Goal: Task Accomplishment & Management: Use online tool/utility

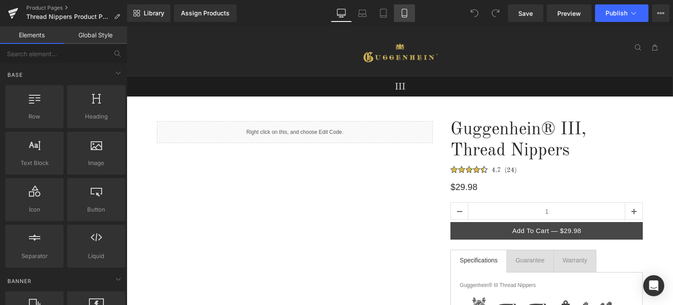
click at [409, 12] on icon at bounding box center [404, 13] width 9 height 9
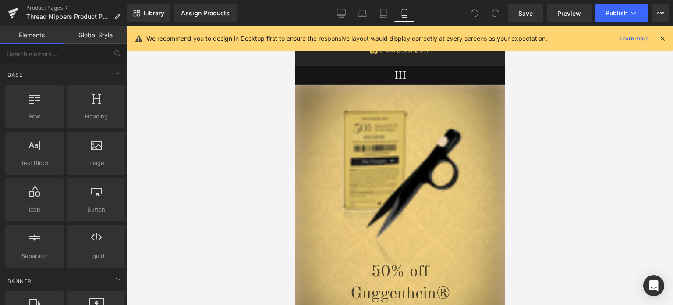
click at [662, 40] on icon at bounding box center [663, 39] width 8 height 8
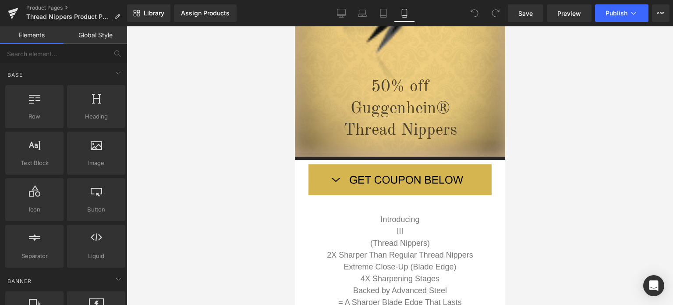
scroll to position [234, 0]
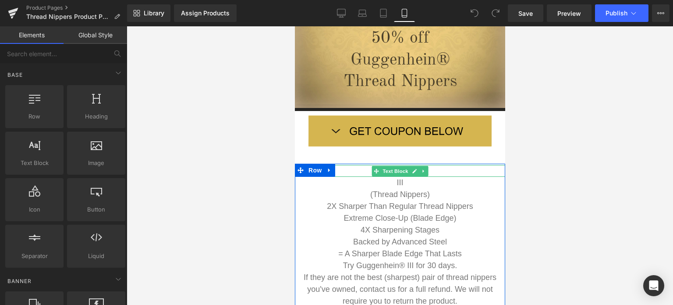
click at [436, 170] on p "Introducing" at bounding box center [400, 171] width 210 height 12
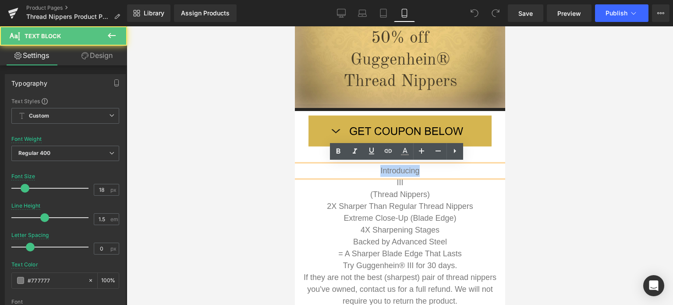
drag, startPoint x: 377, startPoint y: 169, endPoint x: 416, endPoint y: 170, distance: 39.0
click at [416, 170] on p "Introducing" at bounding box center [400, 171] width 210 height 12
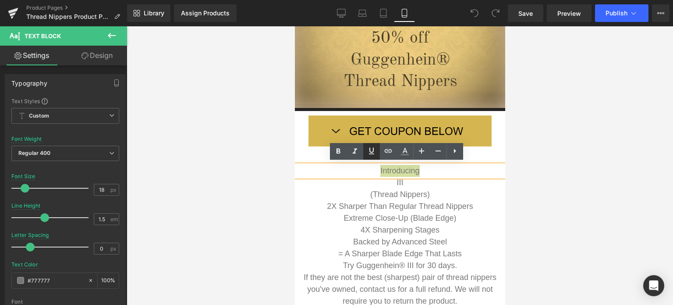
click at [376, 154] on icon at bounding box center [372, 151] width 11 height 11
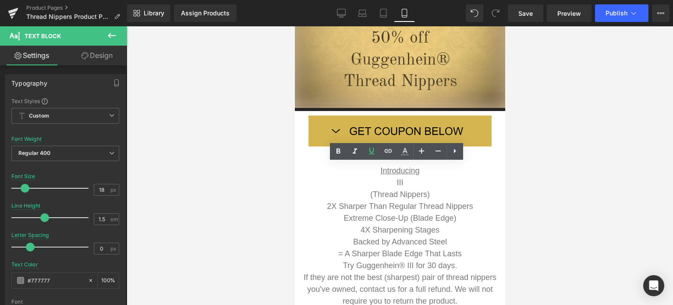
click at [597, 191] on div at bounding box center [400, 165] width 547 height 278
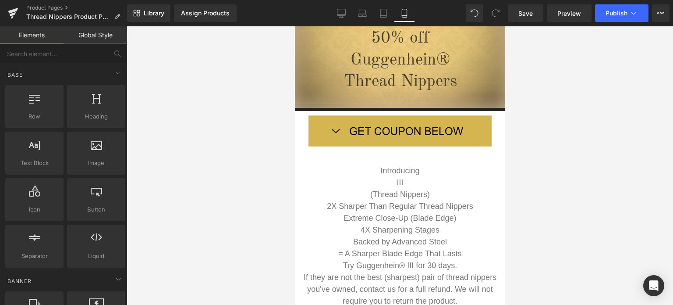
click at [604, 196] on div at bounding box center [400, 165] width 547 height 278
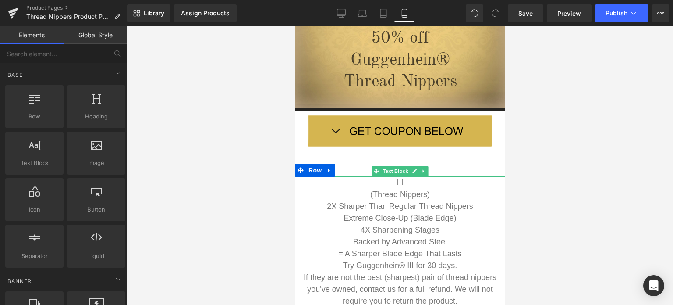
click at [456, 172] on p "Introducing" at bounding box center [400, 171] width 210 height 12
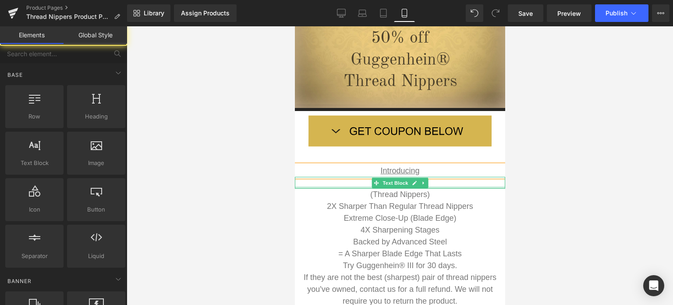
click at [584, 199] on div at bounding box center [400, 165] width 547 height 278
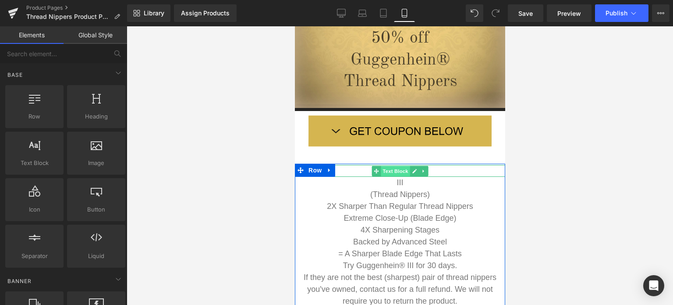
click at [392, 171] on span "Text Block" at bounding box center [395, 171] width 29 height 11
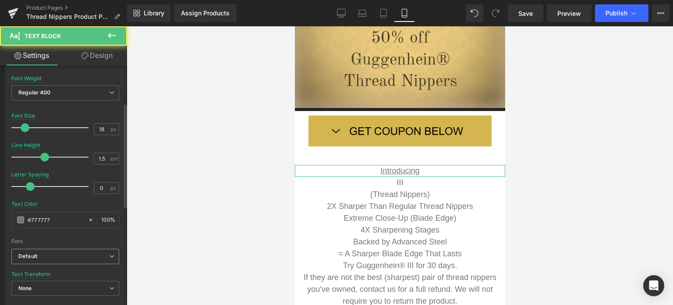
scroll to position [132, 0]
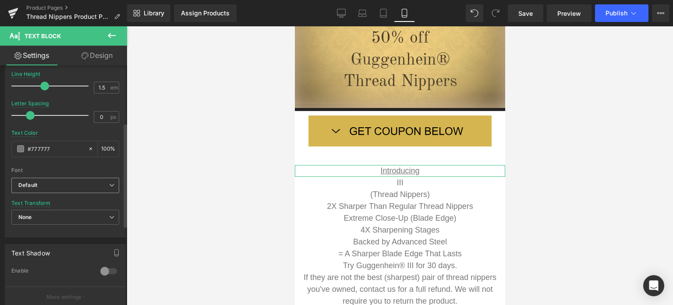
click at [70, 192] on span "Default" at bounding box center [65, 185] width 108 height 15
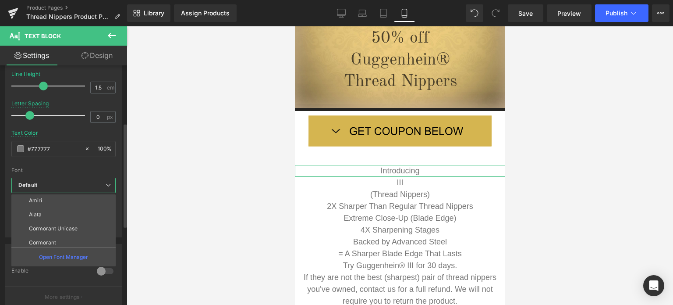
scroll to position [219, 0]
click at [71, 229] on li "Cormorant SC" at bounding box center [65, 235] width 108 height 14
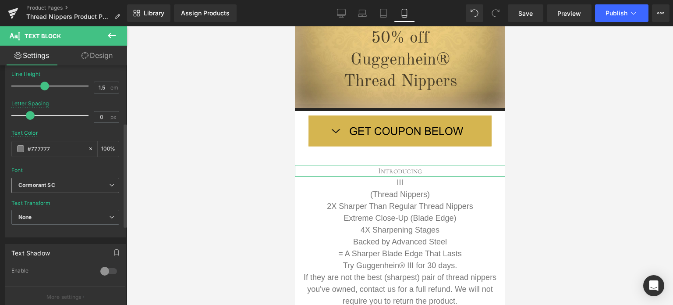
click at [80, 190] on span "Cormorant SC" at bounding box center [65, 185] width 108 height 15
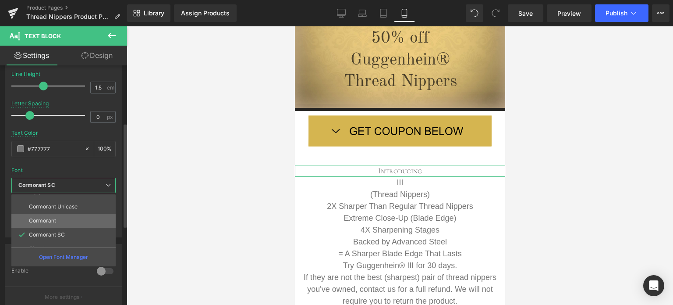
click at [74, 219] on li "Cormorant" at bounding box center [65, 221] width 108 height 14
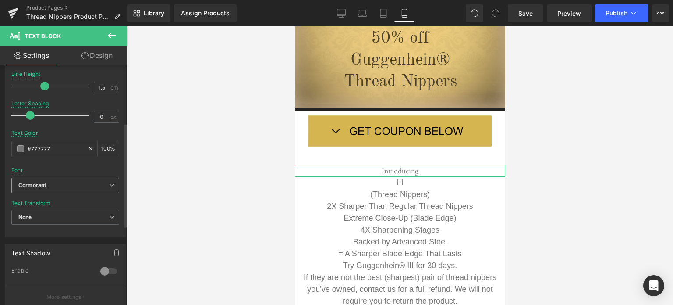
click at [80, 185] on b "Cormorant" at bounding box center [63, 185] width 91 height 7
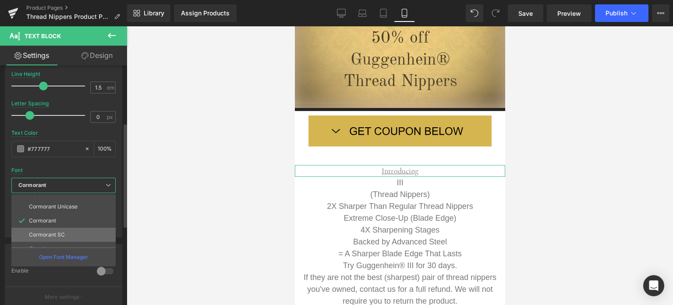
click at [68, 232] on li "Cormorant SC" at bounding box center [65, 235] width 108 height 14
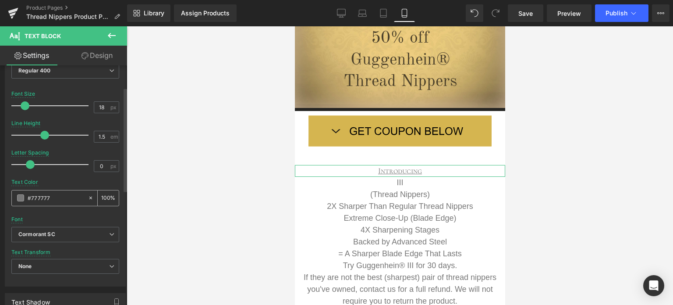
scroll to position [44, 0]
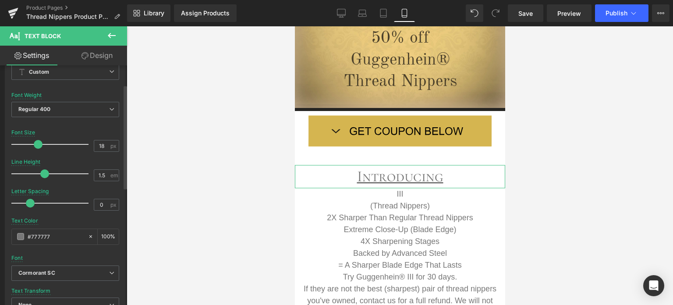
drag, startPoint x: 21, startPoint y: 143, endPoint x: 34, endPoint y: 142, distance: 12.7
click at [34, 142] on span at bounding box center [38, 144] width 9 height 9
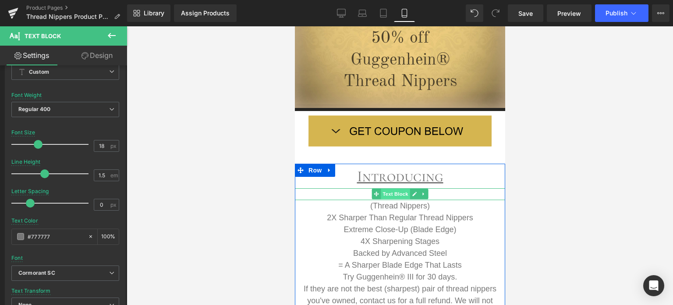
click at [392, 192] on span "Text Block" at bounding box center [395, 194] width 29 height 11
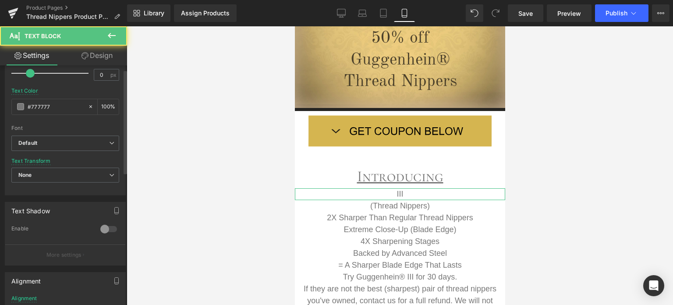
scroll to position [175, 0]
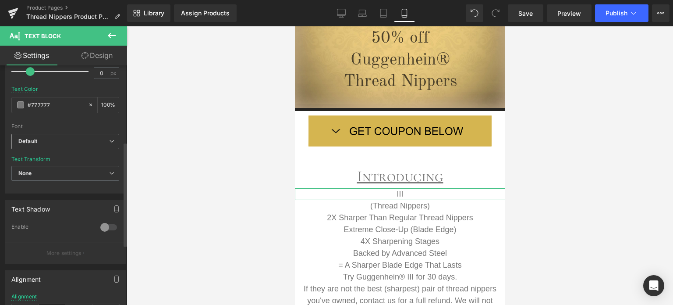
click at [48, 148] on span "Default" at bounding box center [65, 141] width 108 height 15
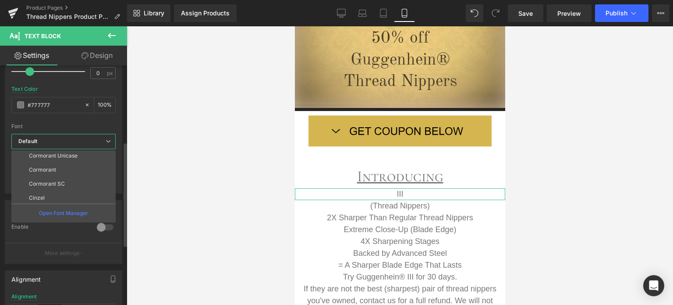
scroll to position [242, 0]
click at [67, 167] on li "Cormorant SC" at bounding box center [65, 168] width 108 height 14
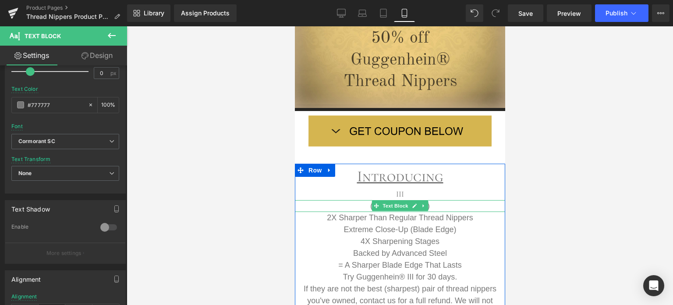
click at [395, 204] on span "Text Block" at bounding box center [395, 205] width 29 height 11
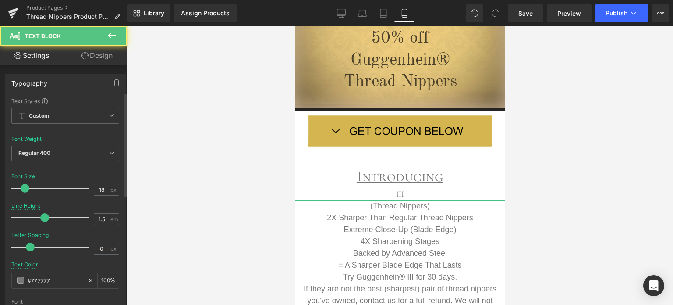
scroll to position [88, 0]
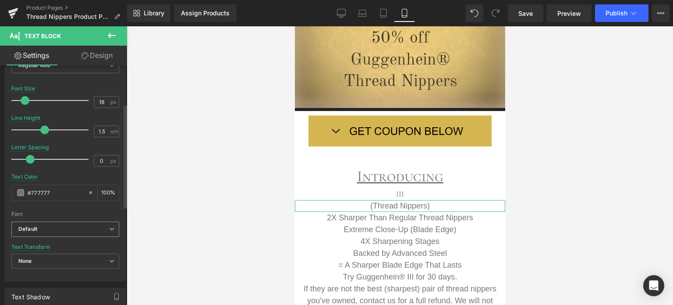
drag, startPoint x: 55, startPoint y: 225, endPoint x: 75, endPoint y: 242, distance: 25.8
click at [55, 226] on b "Default" at bounding box center [63, 228] width 91 height 7
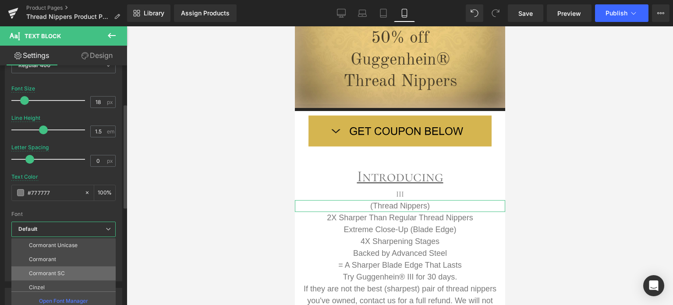
scroll to position [242, 0]
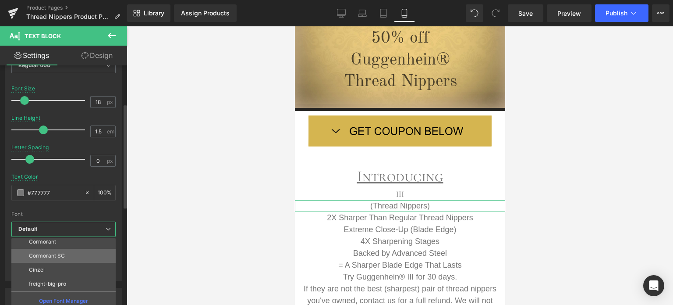
click at [75, 254] on li "Cormorant SC" at bounding box center [65, 256] width 108 height 14
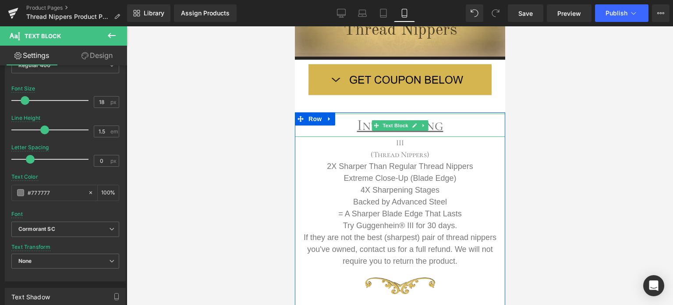
scroll to position [321, 0]
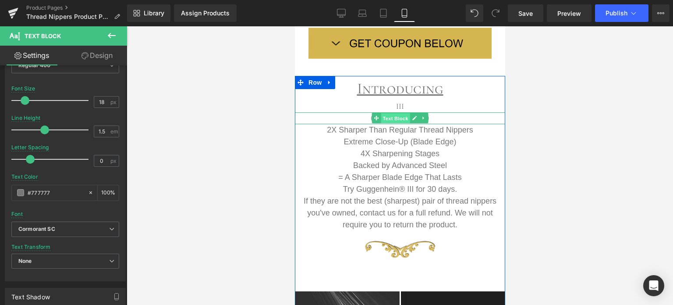
click at [394, 114] on span "Text Block" at bounding box center [395, 118] width 29 height 11
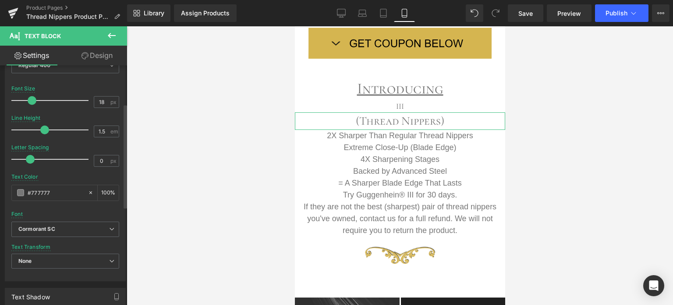
drag, startPoint x: 27, startPoint y: 102, endPoint x: 33, endPoint y: 102, distance: 6.6
click at [33, 102] on span at bounding box center [32, 100] width 9 height 9
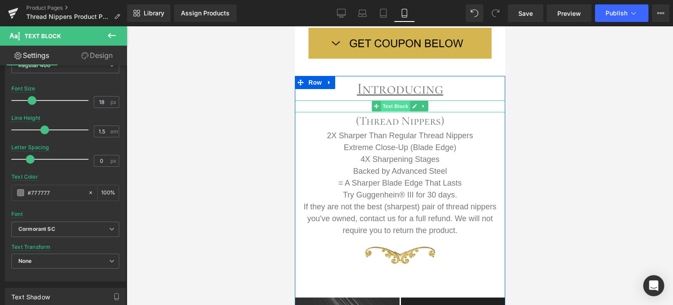
click at [395, 106] on span "Text Block" at bounding box center [395, 106] width 29 height 11
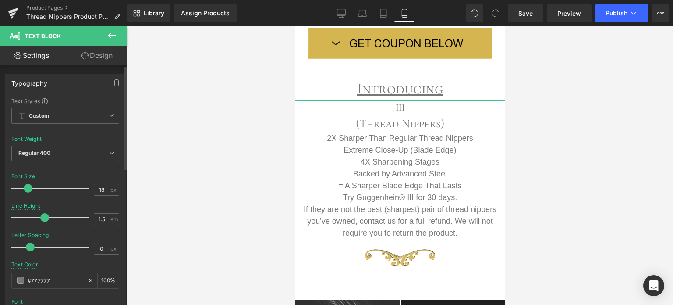
click at [25, 189] on span at bounding box center [28, 188] width 9 height 9
click at [535, 15] on link "Save" at bounding box center [526, 13] width 36 height 18
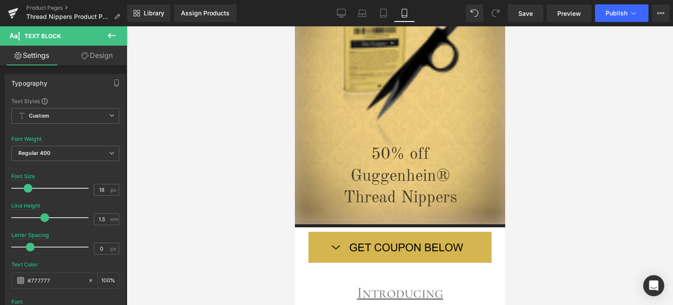
scroll to position [0, 0]
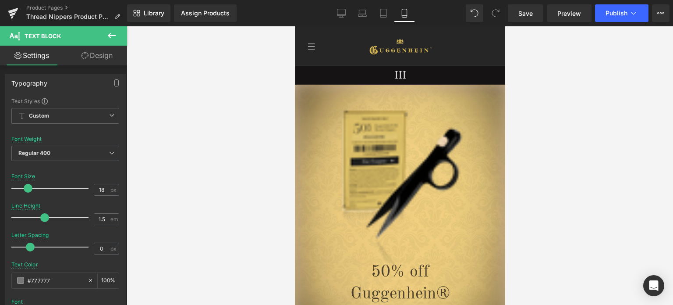
drag, startPoint x: 502, startPoint y: 85, endPoint x: 800, endPoint y: 64, distance: 298.5
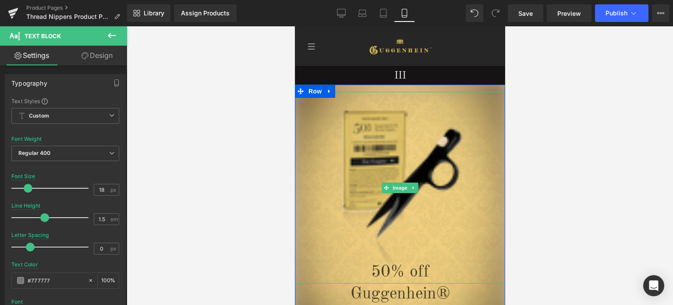
click at [395, 186] on span "Image" at bounding box center [400, 187] width 18 height 11
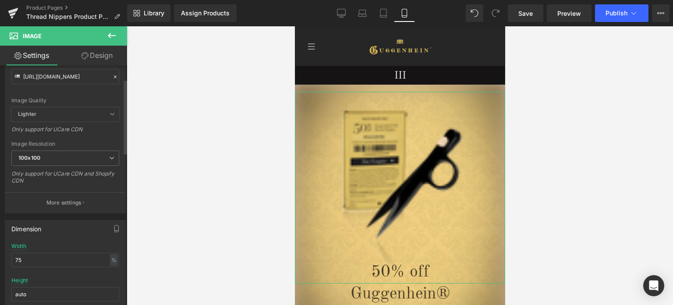
scroll to position [132, 0]
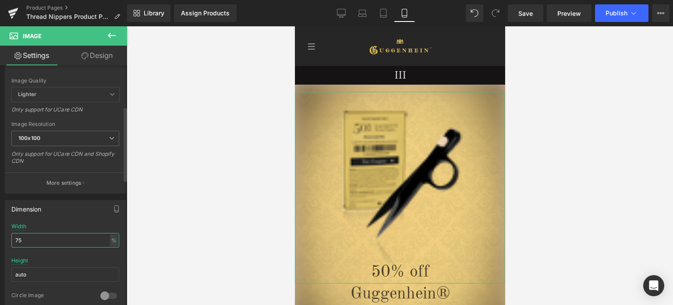
click at [16, 239] on input "75" at bounding box center [65, 240] width 108 height 14
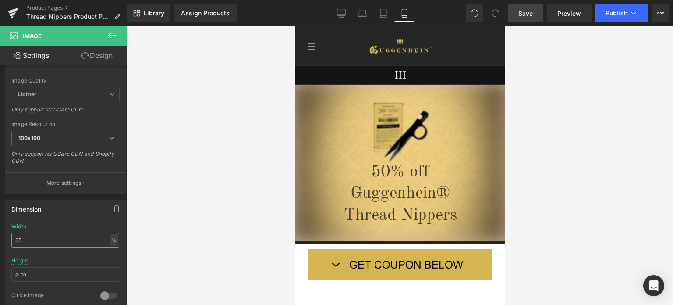
type input "35"
click at [529, 15] on span "Save" at bounding box center [526, 13] width 14 height 9
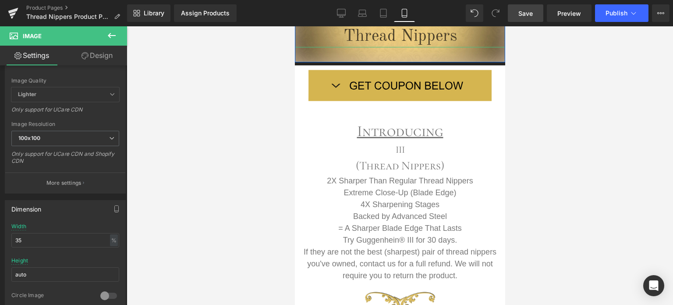
scroll to position [263, 0]
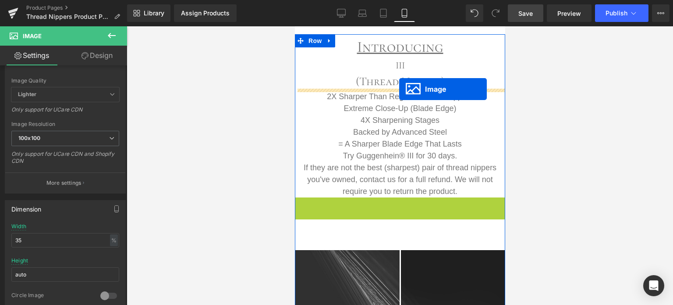
drag, startPoint x: 384, startPoint y: 209, endPoint x: 399, endPoint y: 89, distance: 120.7
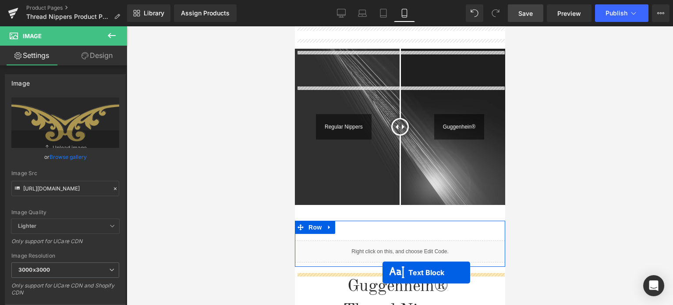
scroll to position [544, 0]
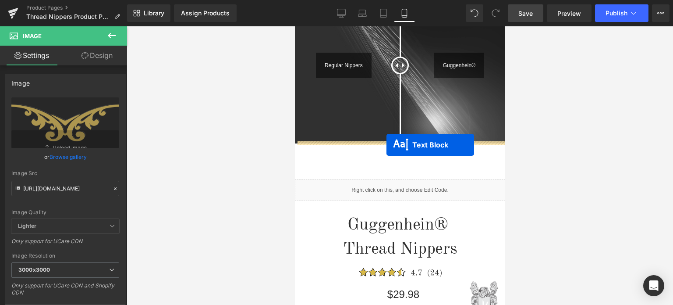
drag, startPoint x: 373, startPoint y: 104, endPoint x: 386, endPoint y: 145, distance: 42.8
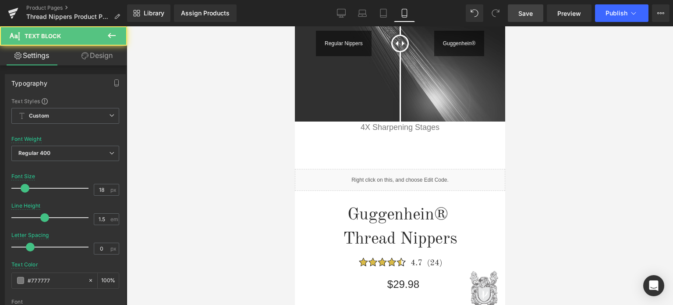
scroll to position [522, 0]
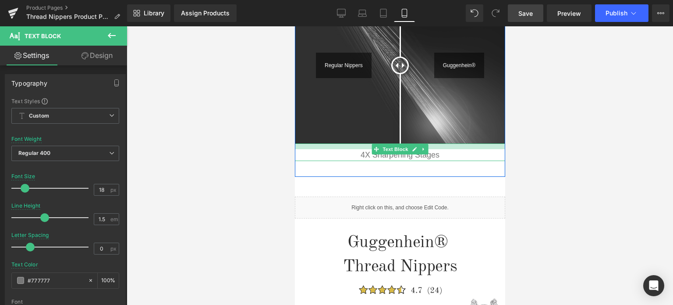
drag, startPoint x: 442, startPoint y: 142, endPoint x: 442, endPoint y: 147, distance: 5.7
click at [442, 147] on div "4X Sharpening Stages Text Block" at bounding box center [400, 152] width 210 height 18
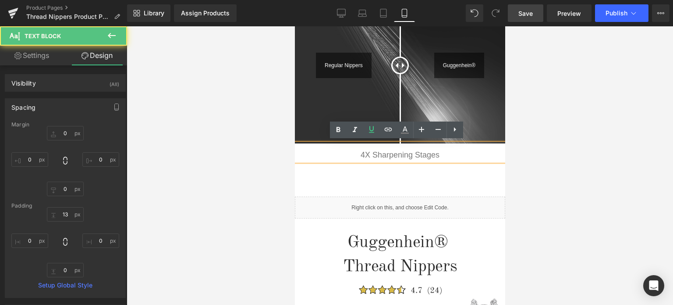
click at [581, 155] on div at bounding box center [400, 165] width 547 height 278
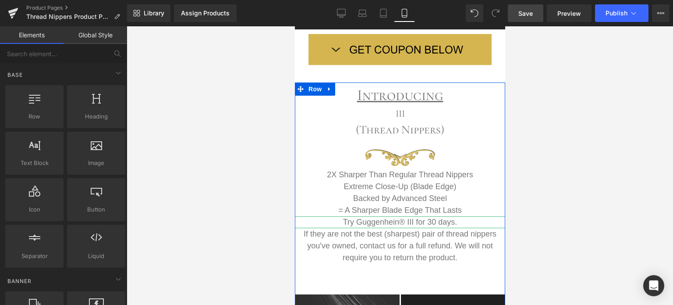
scroll to position [346, 0]
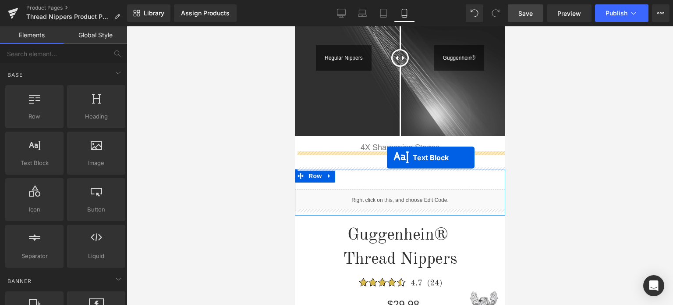
drag, startPoint x: 371, startPoint y: 86, endPoint x: 501, endPoint y: 155, distance: 147.1
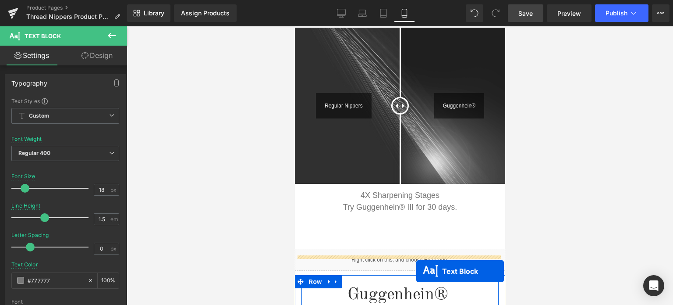
scroll to position [509, 0]
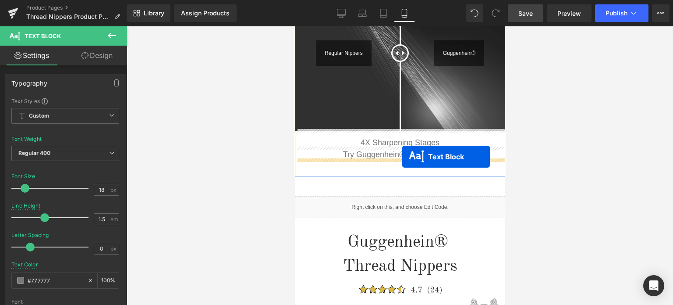
drag, startPoint x: 371, startPoint y: 103, endPoint x: 402, endPoint y: 157, distance: 61.7
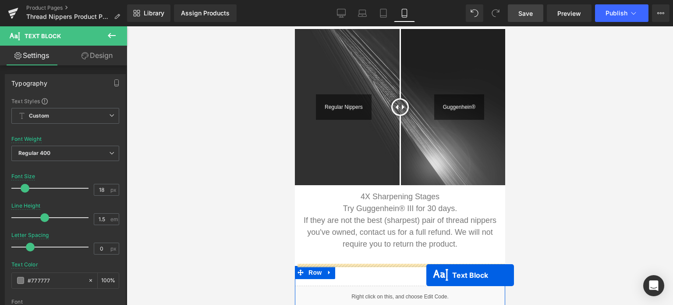
scroll to position [487, 0]
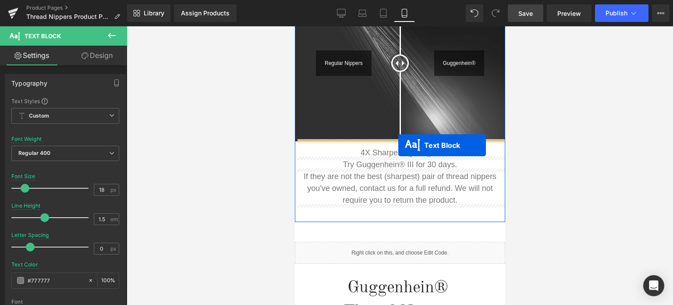
drag, startPoint x: 373, startPoint y: 75, endPoint x: 398, endPoint y: 145, distance: 73.9
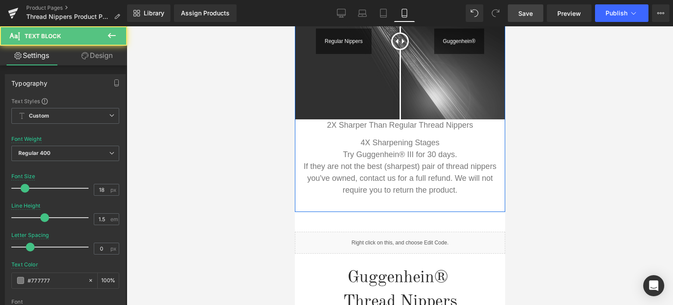
scroll to position [465, 0]
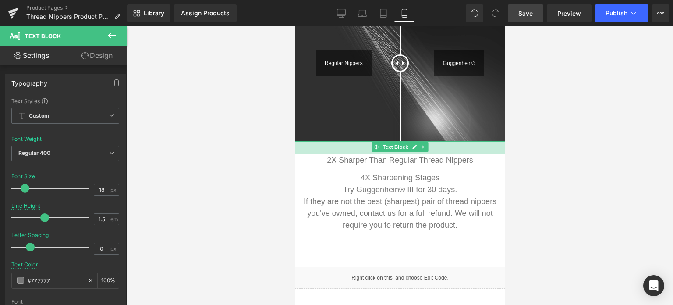
drag, startPoint x: 453, startPoint y: 141, endPoint x: 450, endPoint y: 154, distance: 13.5
click at [450, 154] on div "2X Sharper Than Regular Thread Nippers Text Block" at bounding box center [400, 153] width 210 height 25
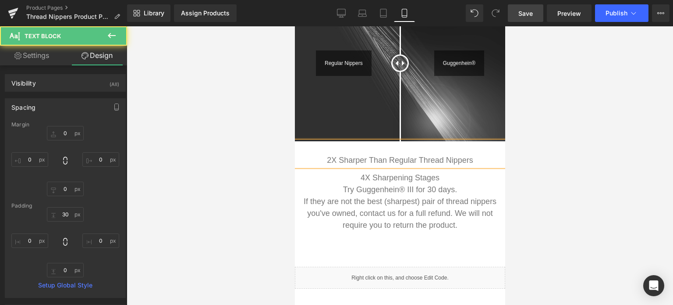
click at [567, 159] on div at bounding box center [400, 165] width 547 height 278
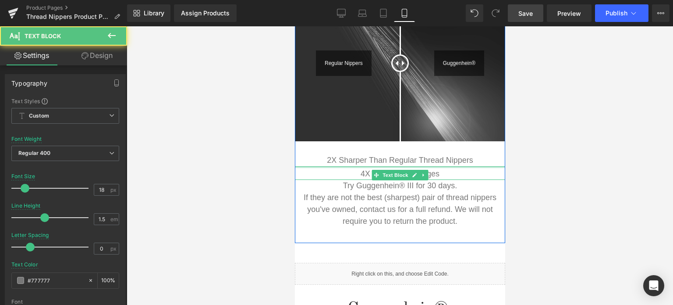
click at [443, 161] on div "Introducing Text Block III Text Block (Thread Nippers) Text Block Image Extreme…" at bounding box center [400, 30] width 210 height 393
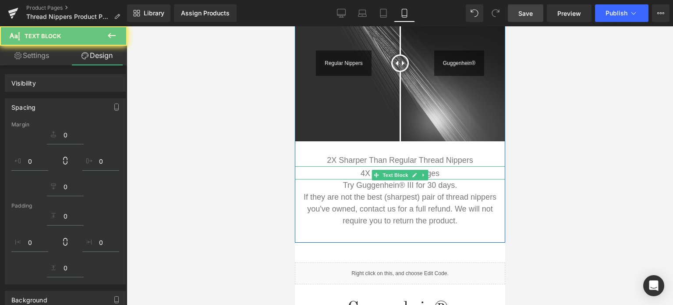
click at [553, 164] on div at bounding box center [400, 165] width 547 height 278
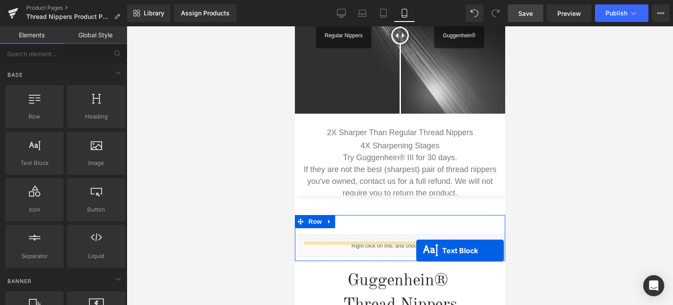
scroll to position [520, 0]
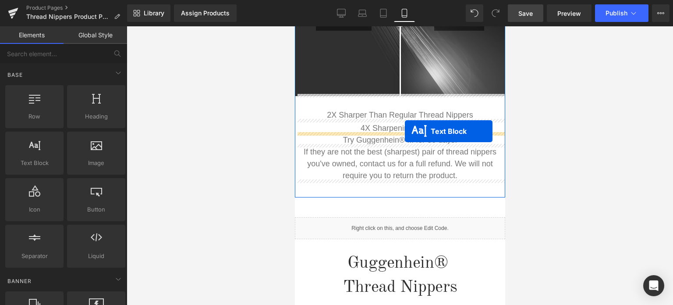
drag, startPoint x: 373, startPoint y: 90, endPoint x: 405, endPoint y: 131, distance: 51.9
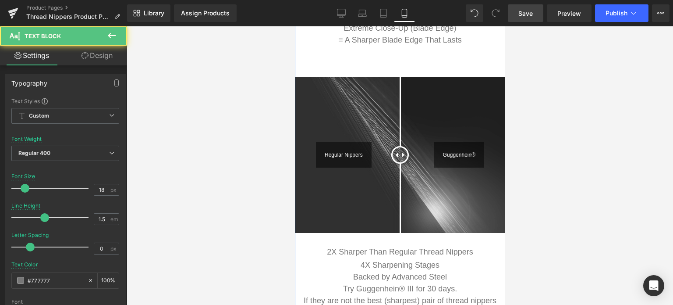
scroll to position [279, 0]
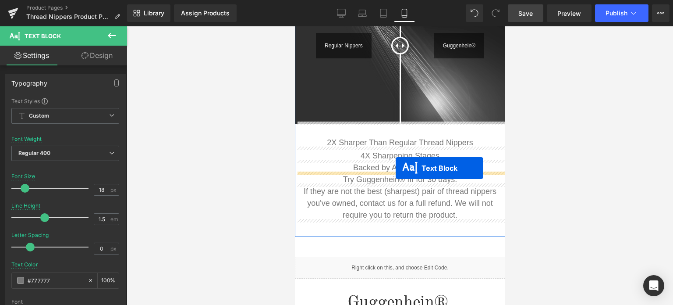
drag, startPoint x: 373, startPoint y: 107, endPoint x: 395, endPoint y: 168, distance: 64.5
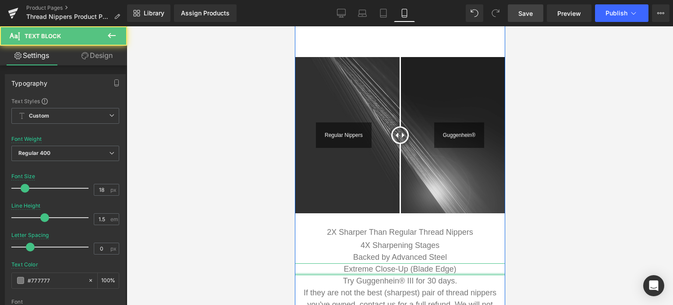
scroll to position [283, 0]
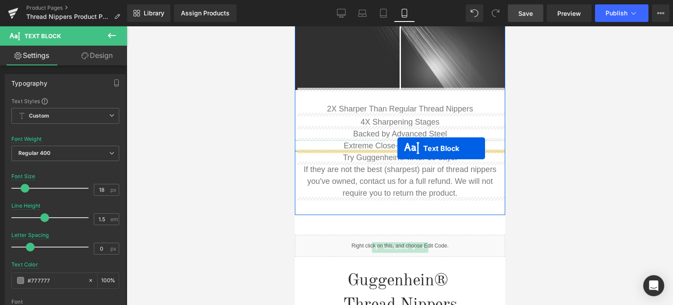
drag, startPoint x: 373, startPoint y: 103, endPoint x: 397, endPoint y: 148, distance: 50.8
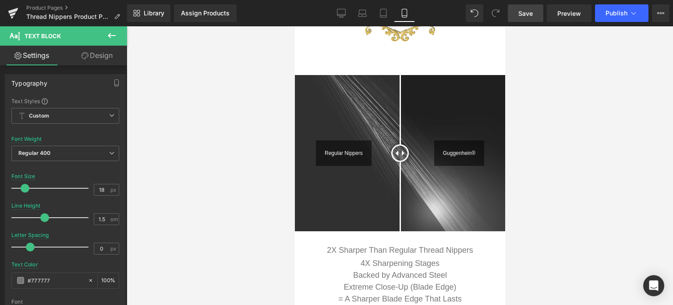
scroll to position [261, 0]
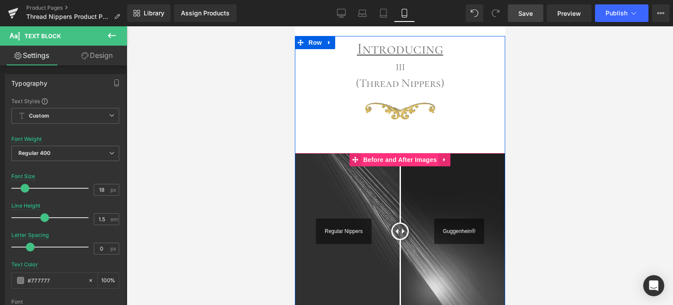
click at [378, 159] on span "Before and After Images" at bounding box center [400, 159] width 78 height 13
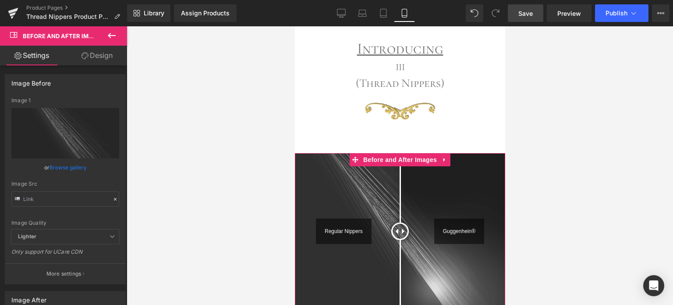
click at [96, 54] on link "Design" at bounding box center [97, 56] width 64 height 20
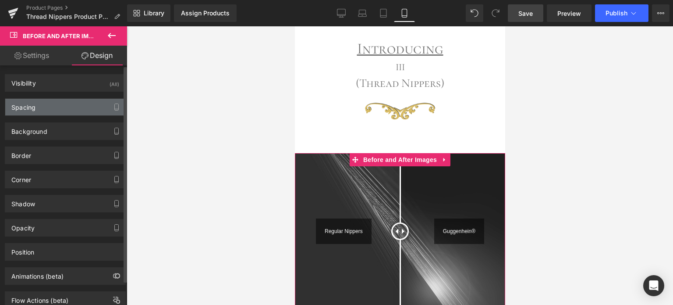
drag, startPoint x: 54, startPoint y: 107, endPoint x: 55, endPoint y: 102, distance: 4.9
click at [55, 107] on div "Spacing" at bounding box center [65, 107] width 120 height 17
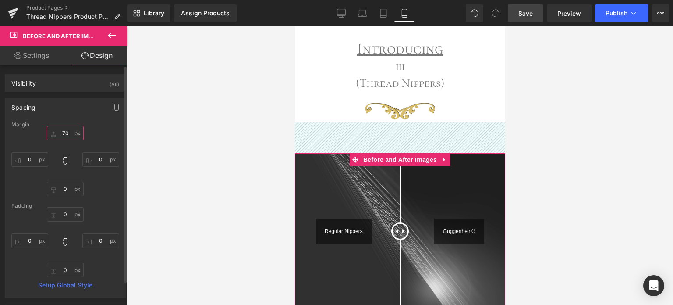
click at [70, 133] on input "text" at bounding box center [65, 133] width 37 height 14
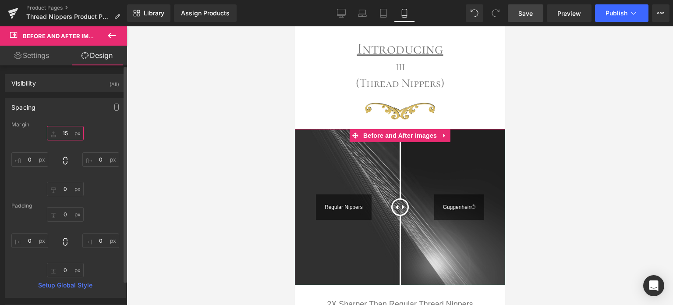
drag, startPoint x: 64, startPoint y: 132, endPoint x: 60, endPoint y: 132, distance: 4.8
click at [60, 132] on input "15" at bounding box center [65, 133] width 37 height 14
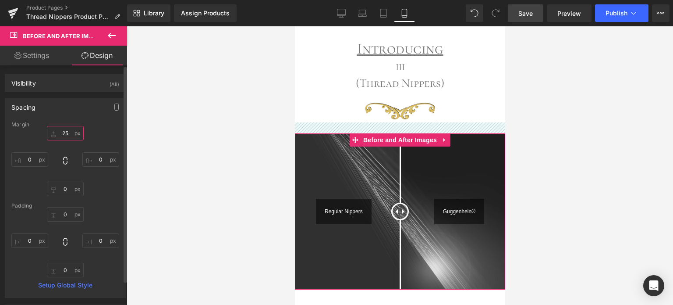
click at [60, 134] on input "25" at bounding box center [65, 133] width 37 height 14
type input "35"
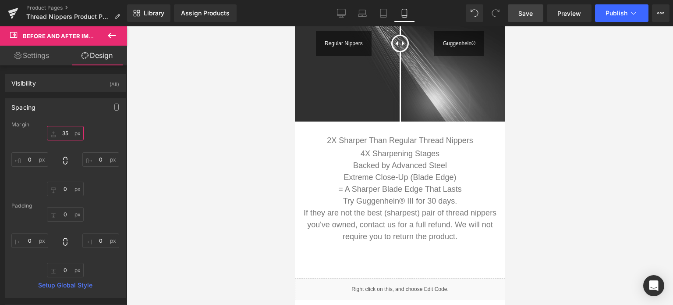
scroll to position [453, 0]
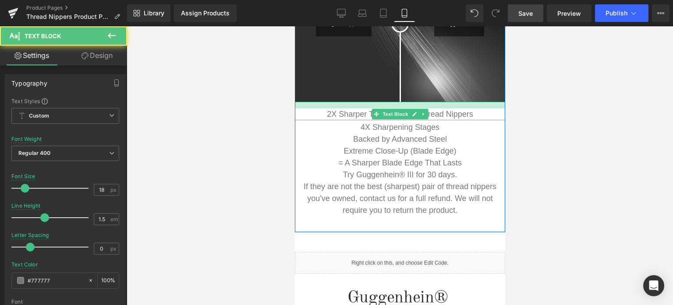
drag, startPoint x: 445, startPoint y: 108, endPoint x: 742, endPoint y: 121, distance: 297.1
click at [445, 102] on div at bounding box center [400, 105] width 210 height 7
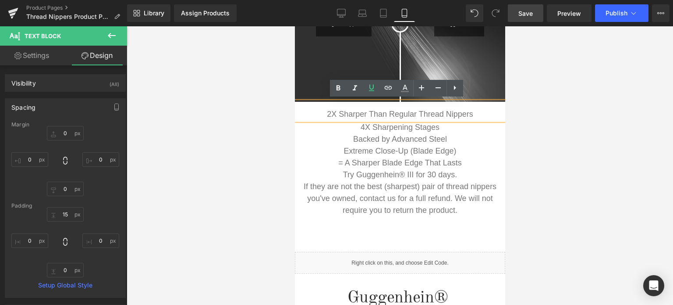
click at [322, 112] on p "2X Sharper Than Regular Thread Nippers" at bounding box center [400, 114] width 210 height 12
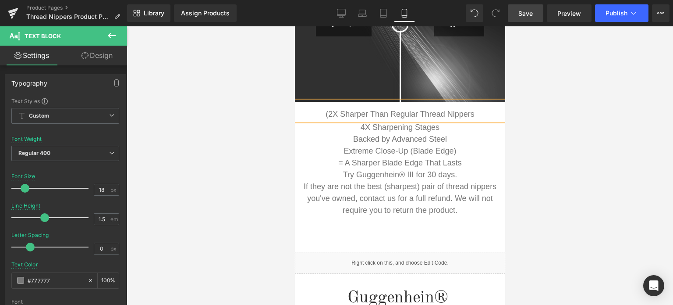
click at [474, 114] on p "(2X Sharper Than Regular Thread Nippers" at bounding box center [400, 114] width 210 height 12
click at [629, 136] on div at bounding box center [400, 165] width 547 height 278
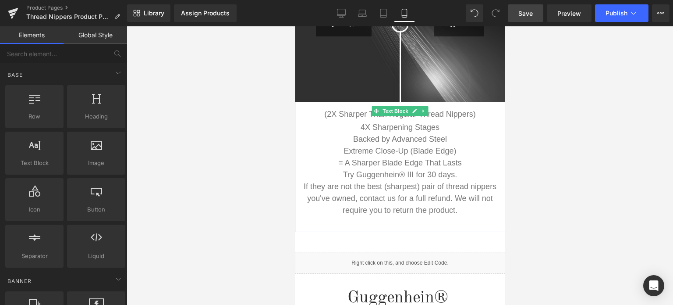
click at [327, 113] on p "(2X Sharper Than Regular Thread Nippers)" at bounding box center [400, 114] width 210 height 12
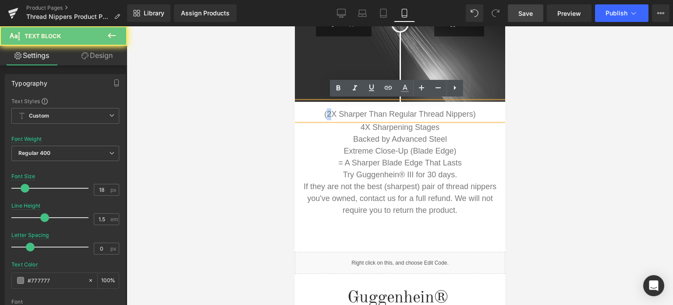
click at [324, 110] on p "(2X Sharper Than Regular Thread Nippers)" at bounding box center [400, 114] width 210 height 12
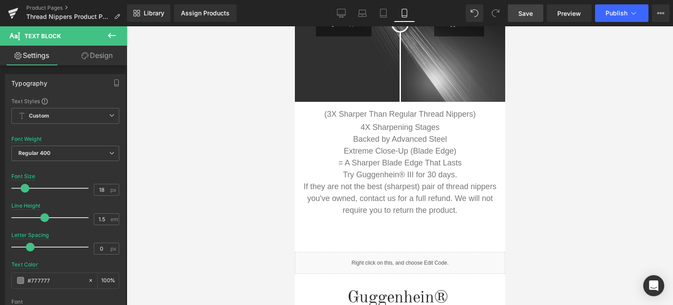
click at [609, 109] on div at bounding box center [400, 165] width 547 height 278
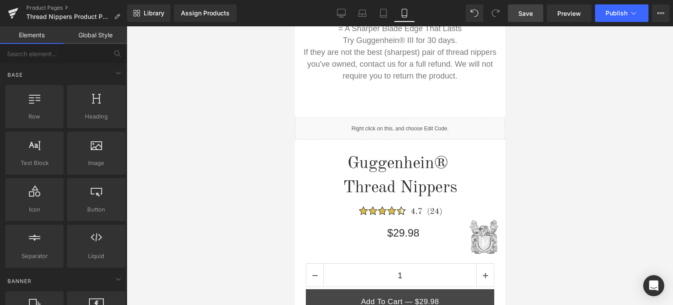
scroll to position [457, 0]
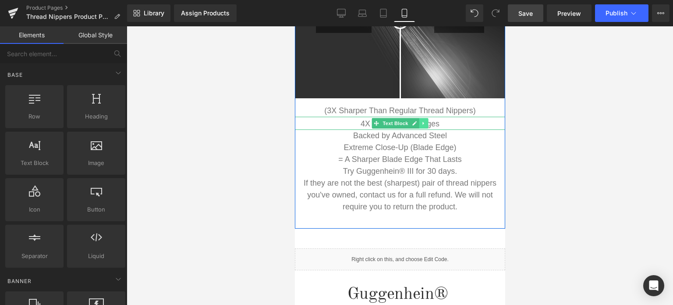
click at [421, 122] on icon at bounding box center [423, 123] width 5 height 5
click at [426, 123] on icon at bounding box center [428, 123] width 5 height 5
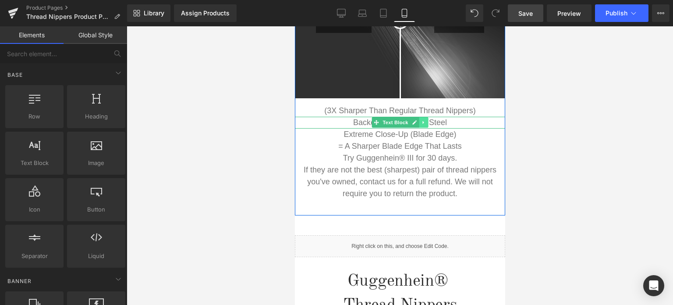
click at [421, 120] on icon at bounding box center [423, 122] width 5 height 5
click at [426, 121] on icon at bounding box center [428, 122] width 5 height 5
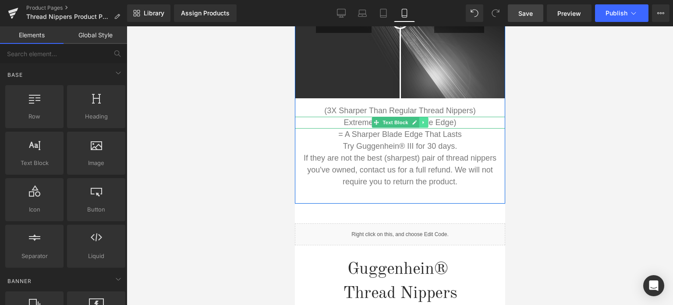
click at [421, 120] on icon at bounding box center [423, 122] width 5 height 5
click at [426, 121] on icon at bounding box center [428, 122] width 5 height 5
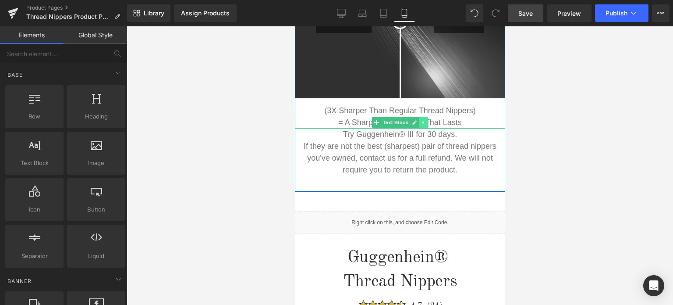
click at [421, 122] on icon at bounding box center [423, 122] width 5 height 5
click at [426, 122] on icon at bounding box center [428, 122] width 5 height 5
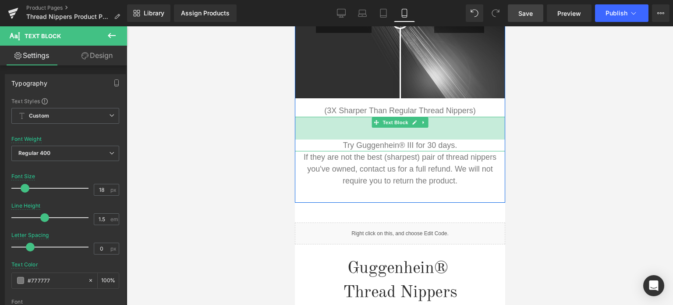
drag, startPoint x: 463, startPoint y: 115, endPoint x: 809, endPoint y: 168, distance: 350.8
click at [462, 138] on div "Try Guggenhein® III for 30 days. Text Block 52px" at bounding box center [400, 134] width 210 height 35
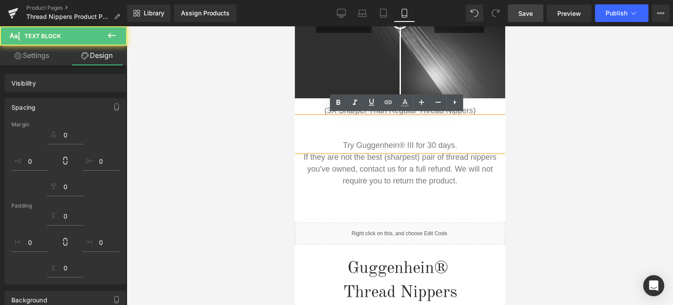
click at [569, 148] on div at bounding box center [400, 165] width 547 height 278
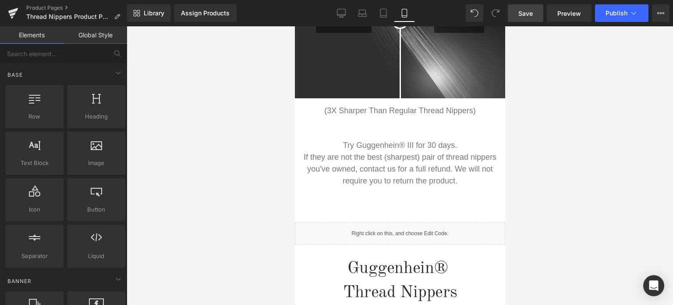
scroll to position [272, 0]
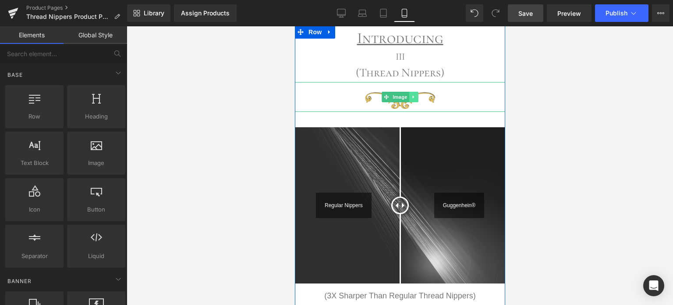
click at [413, 96] on icon at bounding box center [413, 97] width 1 height 3
click at [406, 96] on icon at bounding box center [408, 96] width 5 height 5
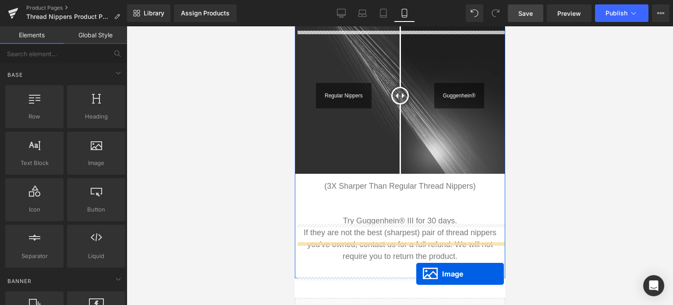
scroll to position [438, 0]
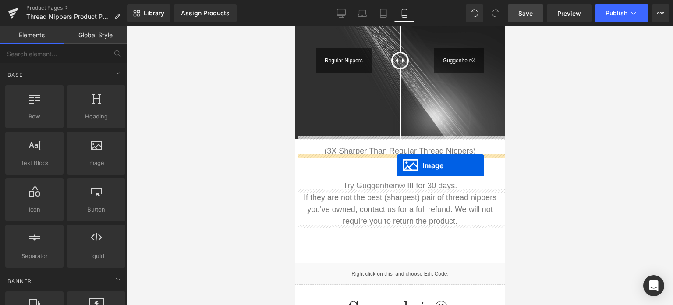
drag, startPoint x: 381, startPoint y: 123, endPoint x: 396, endPoint y: 165, distance: 45.0
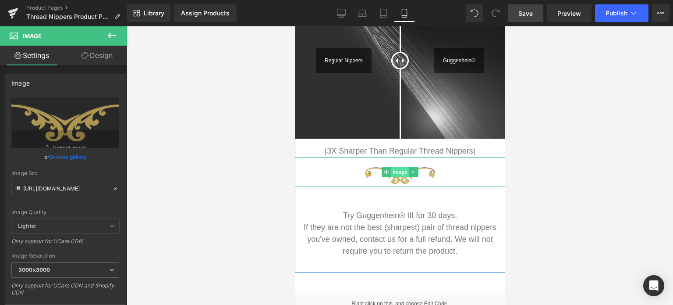
click at [399, 170] on span "Image" at bounding box center [400, 172] width 18 height 11
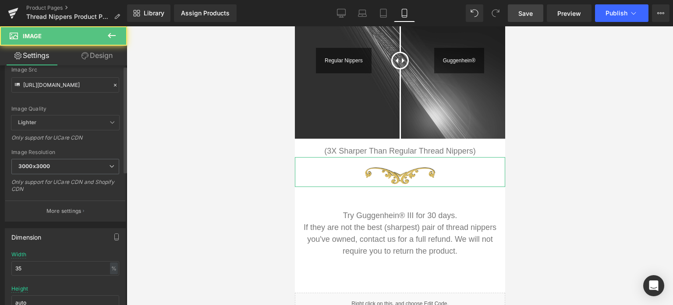
scroll to position [132, 0]
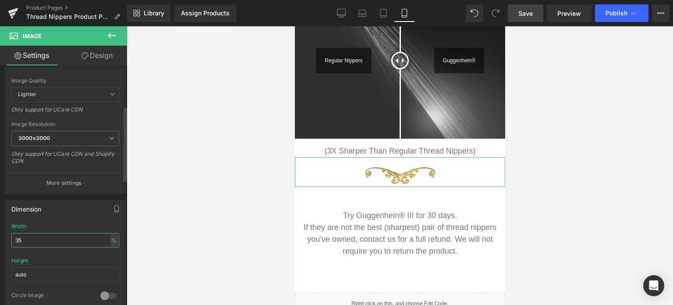
click at [14, 235] on input "35" at bounding box center [65, 240] width 108 height 14
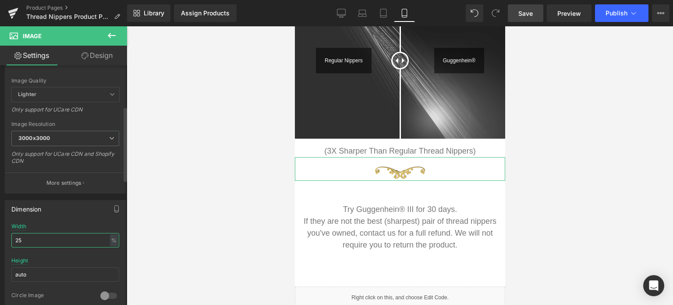
click at [14, 239] on input "25" at bounding box center [65, 240] width 108 height 14
type input "15"
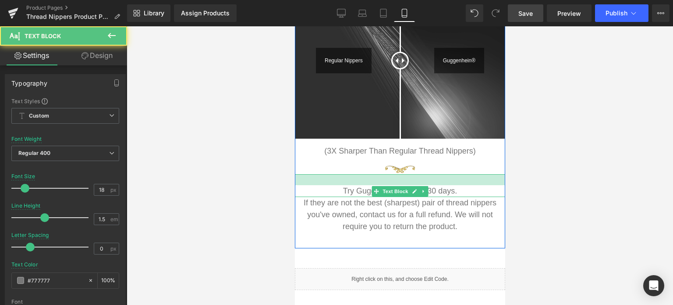
drag, startPoint x: 452, startPoint y: 187, endPoint x: 821, endPoint y: 200, distance: 369.0
click at [456, 175] on div at bounding box center [400, 179] width 210 height 11
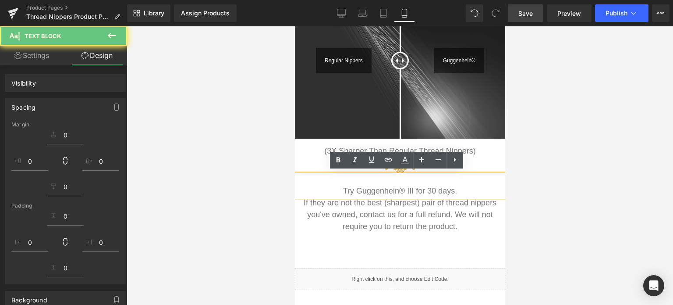
click at [566, 172] on div at bounding box center [400, 165] width 547 height 278
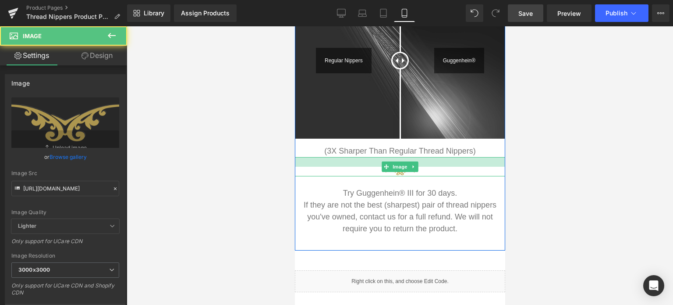
drag, startPoint x: 449, startPoint y: 156, endPoint x: 449, endPoint y: 160, distance: 4.4
click at [449, 160] on div at bounding box center [400, 162] width 210 height 10
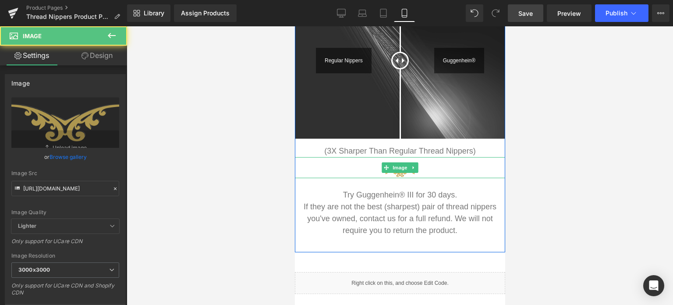
click at [541, 162] on div at bounding box center [400, 165] width 547 height 278
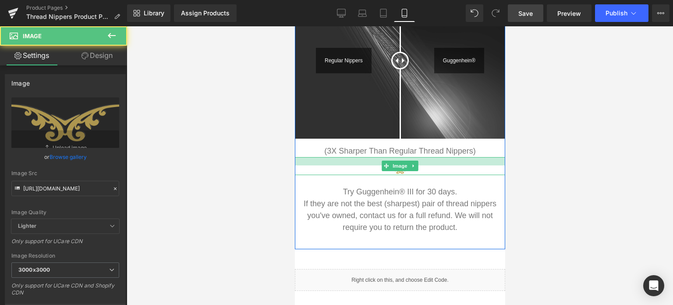
click at [440, 157] on div at bounding box center [400, 161] width 210 height 8
click at [559, 164] on div at bounding box center [400, 165] width 547 height 278
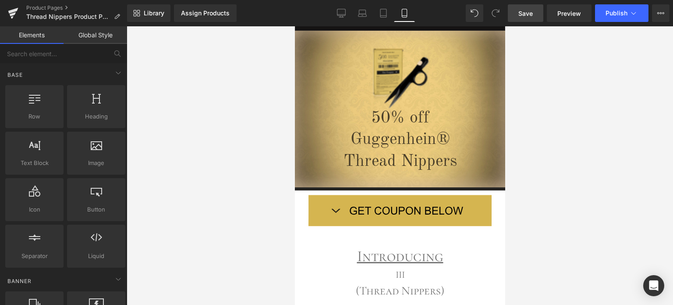
scroll to position [0, 0]
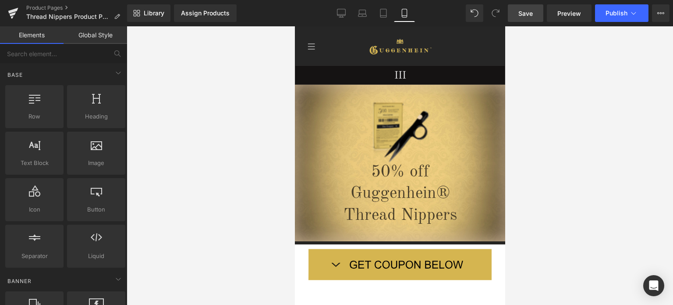
drag, startPoint x: 501, startPoint y: 95, endPoint x: 800, endPoint y: 63, distance: 300.7
click at [528, 10] on span "Save" at bounding box center [526, 13] width 14 height 9
click at [392, 192] on span "Heading" at bounding box center [396, 194] width 24 height 11
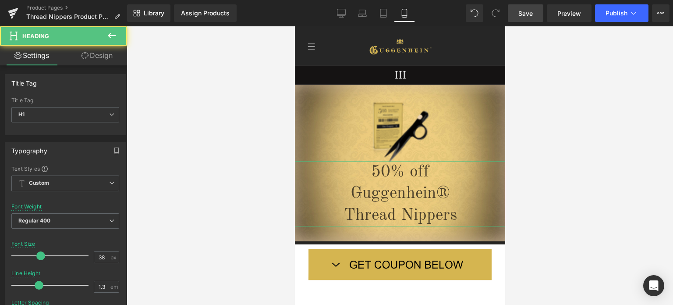
drag, startPoint x: 91, startPoint y: 53, endPoint x: 49, endPoint y: 101, distance: 63.7
click at [91, 54] on link "Design" at bounding box center [97, 56] width 64 height 20
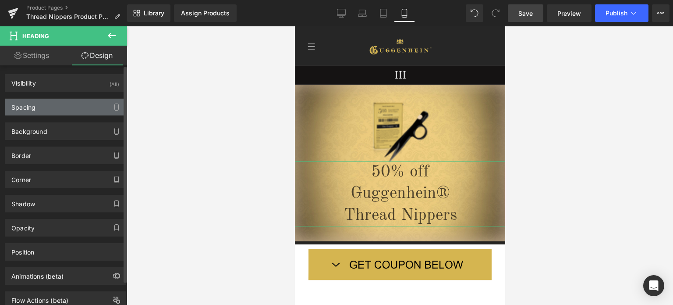
click at [38, 110] on div "Spacing" at bounding box center [65, 107] width 120 height 17
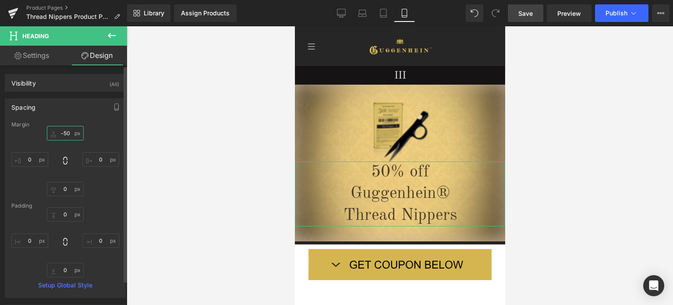
click at [68, 133] on input "text" at bounding box center [65, 133] width 37 height 14
type input "0"
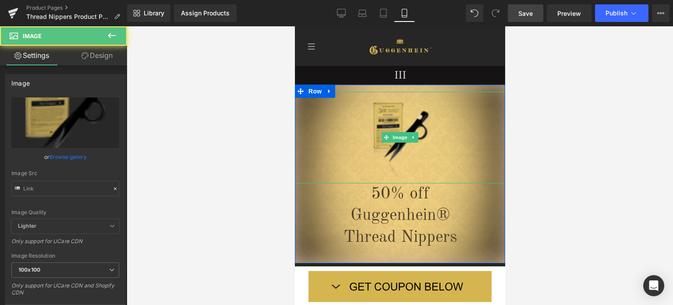
drag, startPoint x: 425, startPoint y: 182, endPoint x: 441, endPoint y: 178, distance: 16.7
click at [426, 175] on div "Image" at bounding box center [400, 138] width 210 height 92
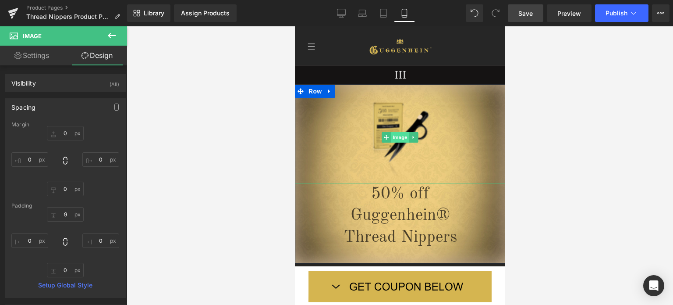
click at [394, 137] on span "Image" at bounding box center [400, 137] width 18 height 11
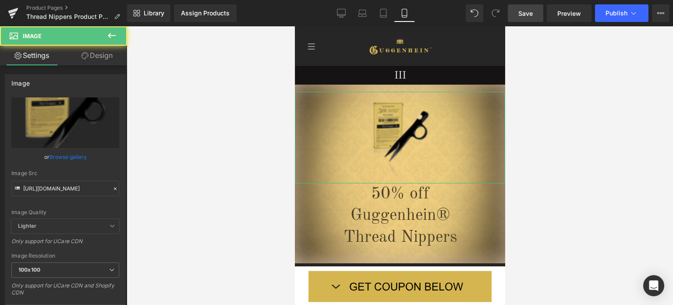
click at [92, 61] on link "Design" at bounding box center [97, 56] width 64 height 20
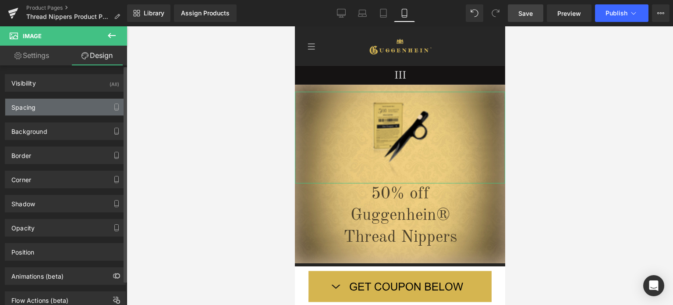
click at [56, 105] on div "Spacing" at bounding box center [65, 107] width 120 height 17
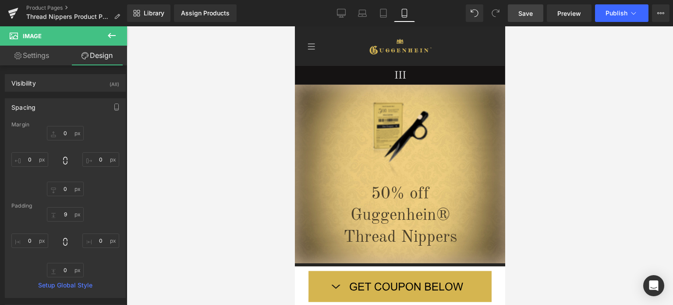
click at [528, 11] on span "Save" at bounding box center [526, 13] width 14 height 9
click at [535, 11] on link "Save" at bounding box center [526, 13] width 36 height 18
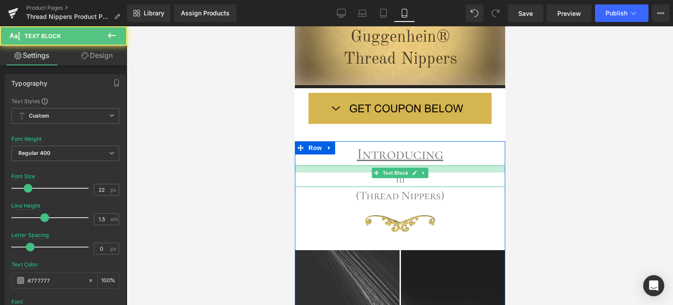
drag, startPoint x: 439, startPoint y: 165, endPoint x: 439, endPoint y: 172, distance: 7.5
click at [439, 172] on div "III Text Block" at bounding box center [400, 175] width 210 height 21
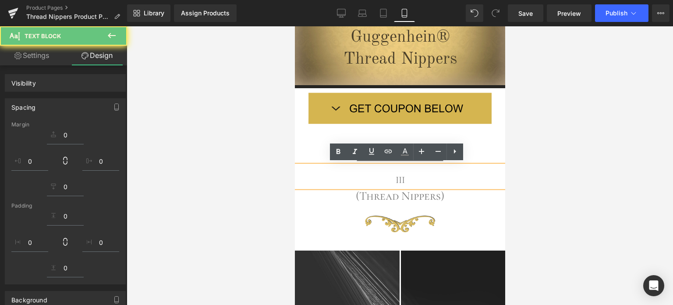
click at [638, 186] on div at bounding box center [400, 165] width 547 height 278
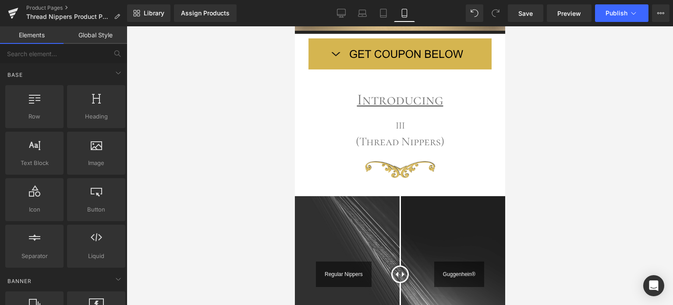
scroll to position [266, 0]
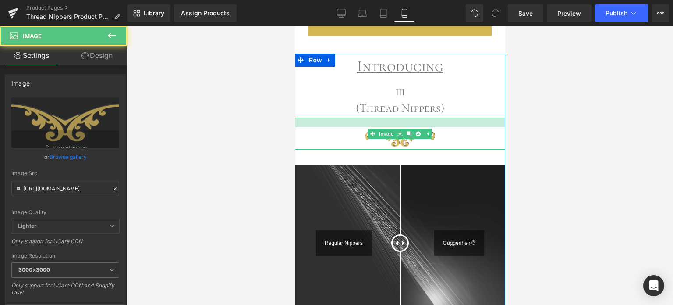
click at [439, 118] on div at bounding box center [400, 123] width 210 height 10
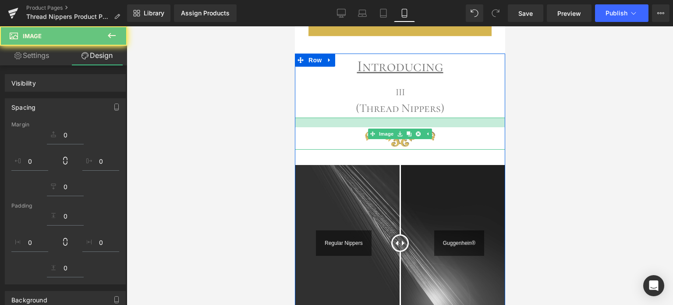
click at [580, 132] on div at bounding box center [400, 165] width 547 height 278
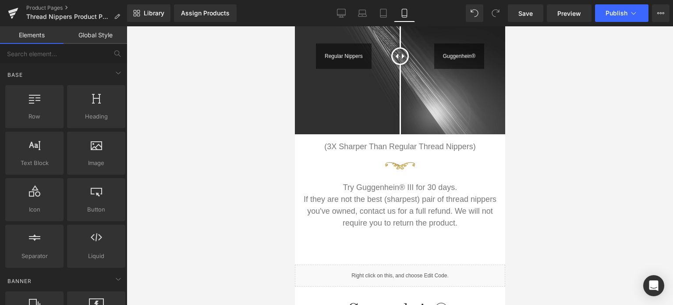
scroll to position [456, 0]
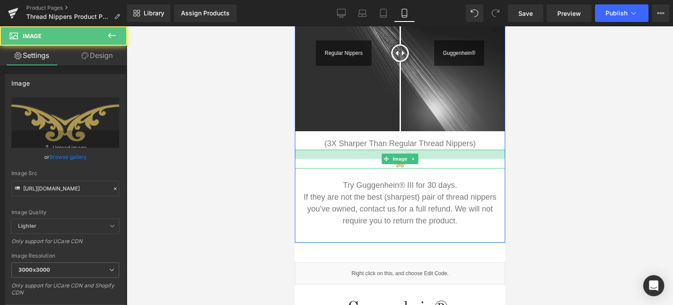
click at [426, 150] on div at bounding box center [400, 154] width 210 height 9
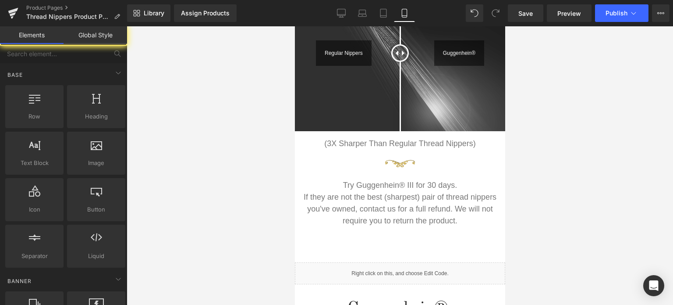
click at [580, 154] on div at bounding box center [400, 165] width 547 height 278
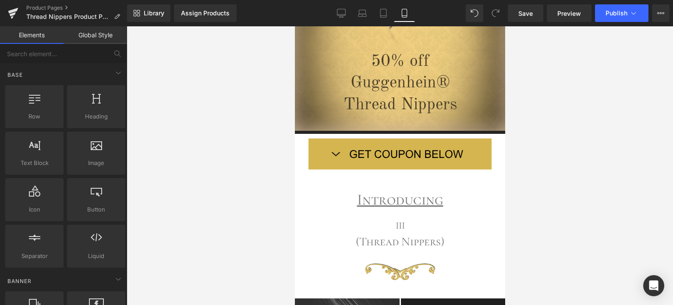
scroll to position [0, 0]
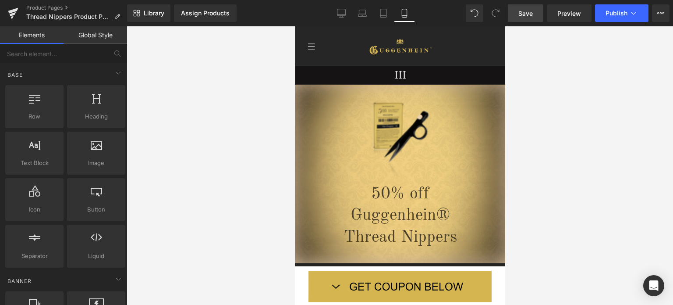
click at [529, 14] on span "Save" at bounding box center [526, 13] width 14 height 9
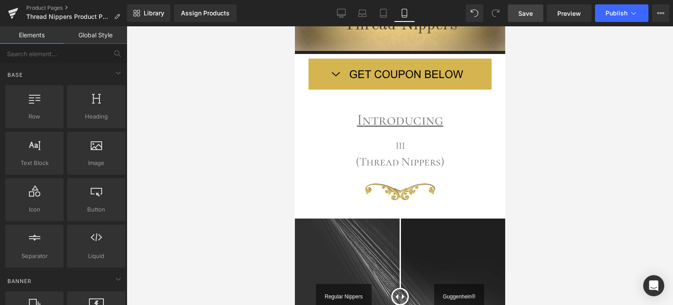
scroll to position [258, 0]
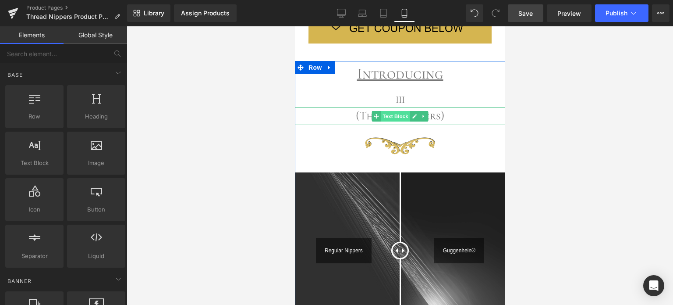
click at [388, 116] on span "Text Block" at bounding box center [395, 116] width 29 height 11
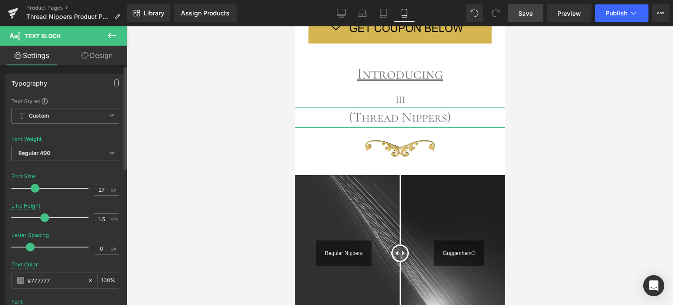
click at [35, 189] on span at bounding box center [35, 188] width 9 height 9
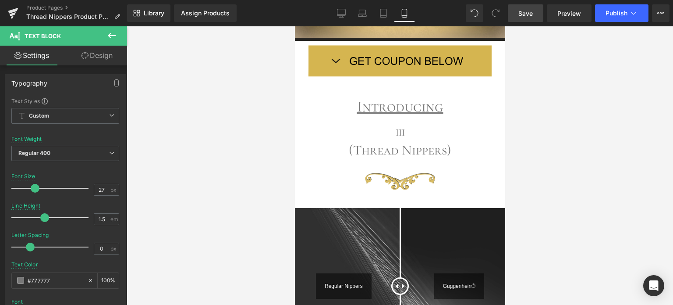
scroll to position [289, 0]
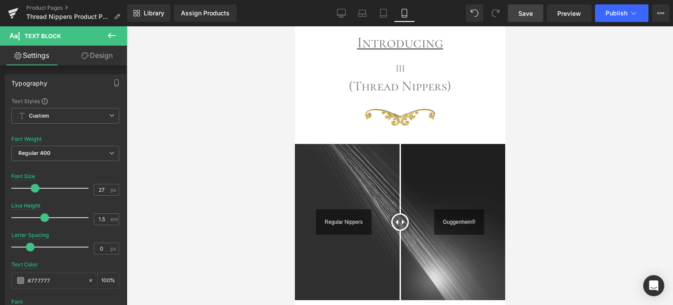
drag, startPoint x: 503, startPoint y: 77, endPoint x: 806, endPoint y: 107, distance: 304.9
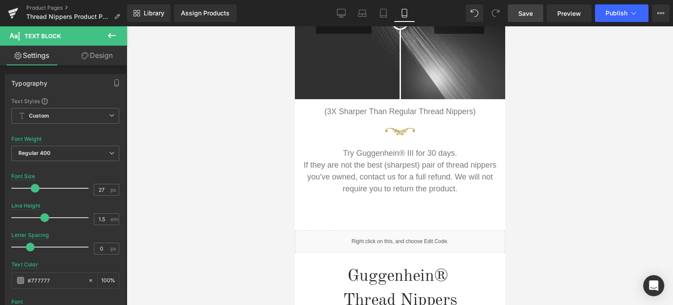
scroll to position [474, 0]
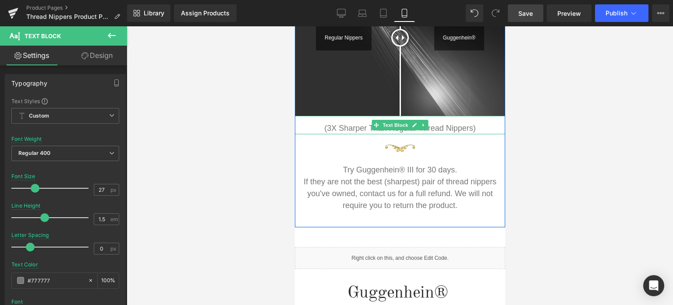
click at [393, 124] on span "Text Block" at bounding box center [395, 125] width 29 height 11
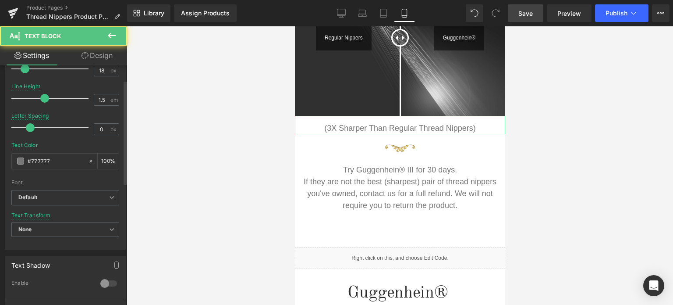
scroll to position [175, 0]
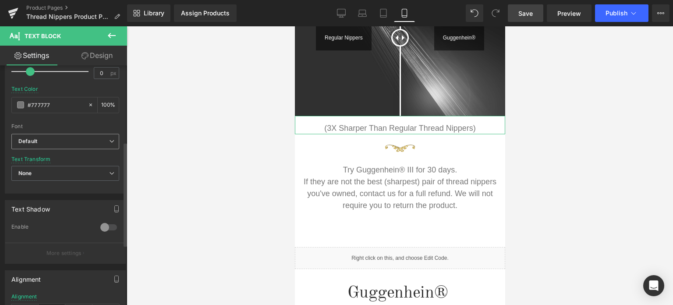
click at [61, 138] on b "Default" at bounding box center [63, 141] width 91 height 7
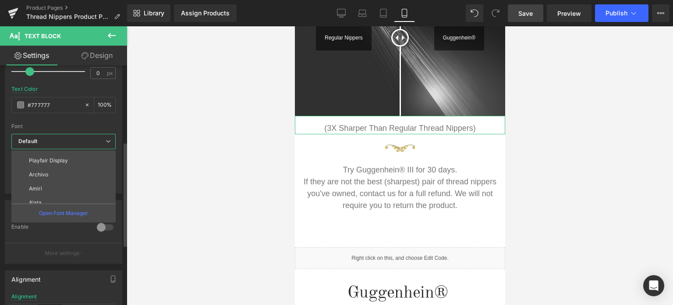
scroll to position [242, 0]
click at [79, 171] on li "Cormorant SC" at bounding box center [65, 168] width 108 height 14
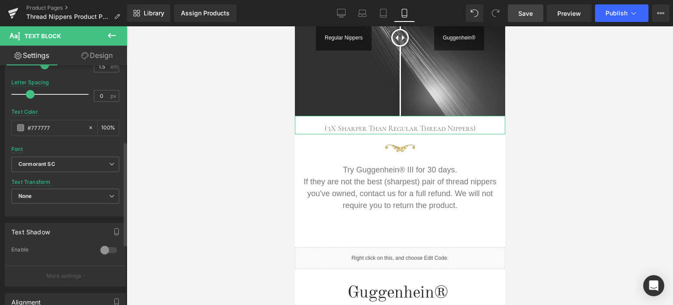
scroll to position [132, 0]
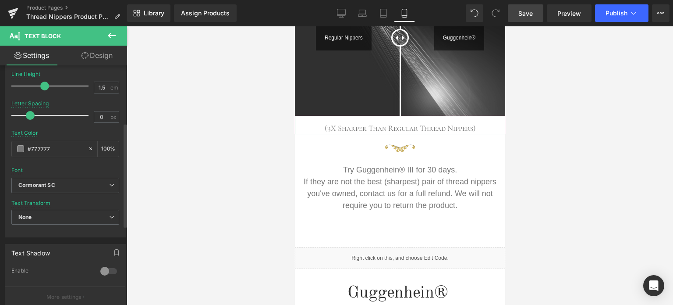
click at [45, 85] on span at bounding box center [44, 86] width 9 height 9
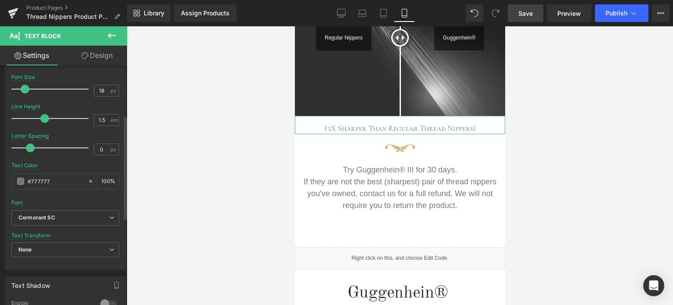
scroll to position [88, 0]
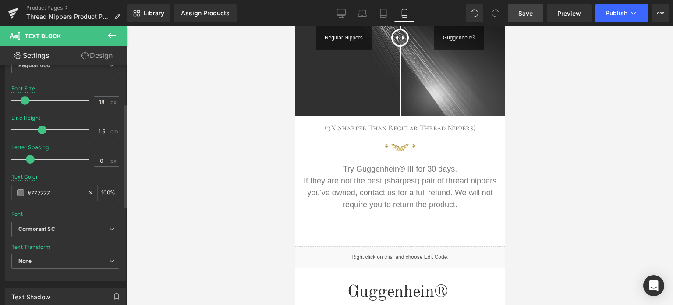
click at [39, 131] on span at bounding box center [42, 129] width 9 height 9
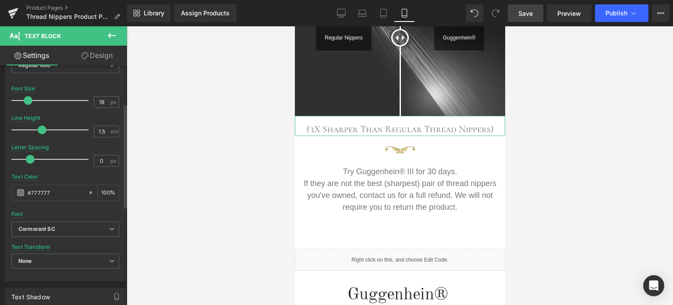
click at [28, 99] on span at bounding box center [28, 100] width 9 height 9
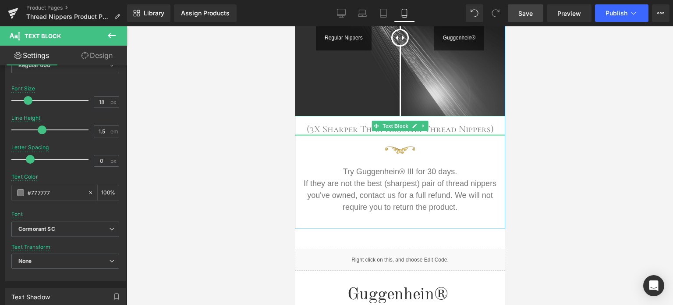
scroll to position [298, 0]
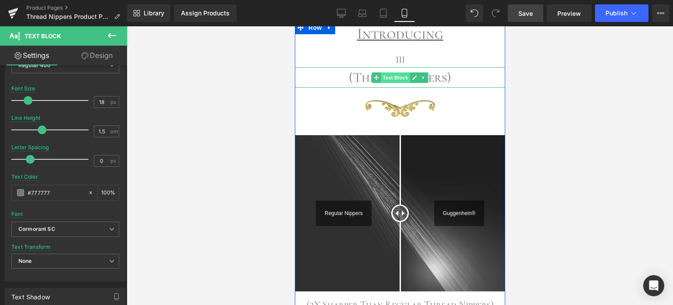
click at [395, 75] on span "Text Block" at bounding box center [395, 77] width 29 height 11
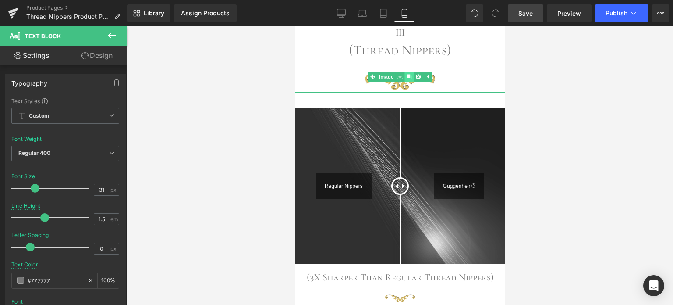
scroll to position [474, 0]
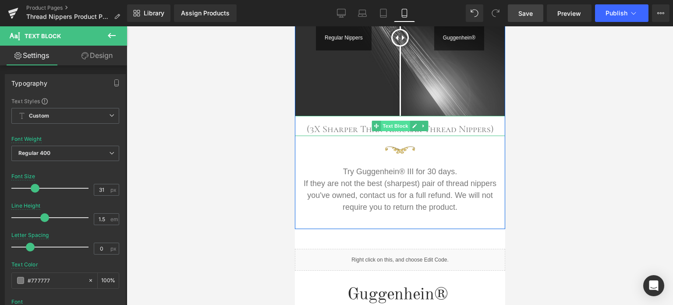
click at [391, 123] on span "Text Block" at bounding box center [395, 126] width 29 height 11
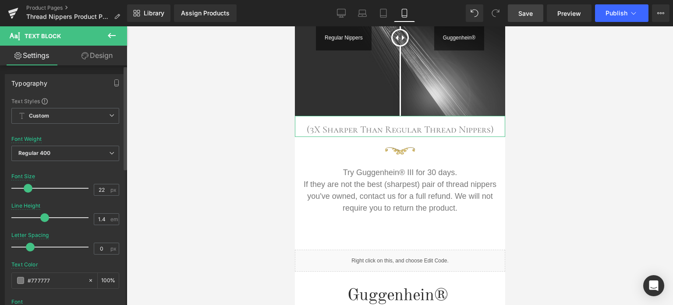
click at [43, 216] on span at bounding box center [44, 217] width 9 height 9
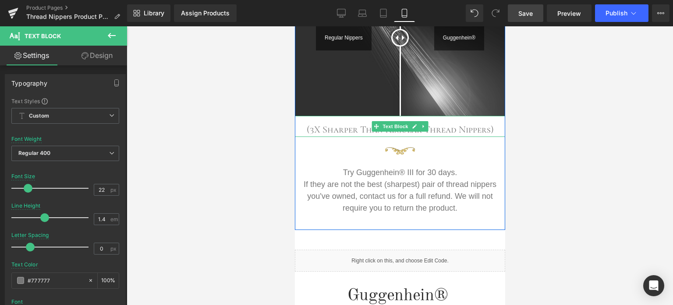
click at [461, 130] on p "(3X Sharper Than Regular Thread Nippers)" at bounding box center [400, 129] width 210 height 14
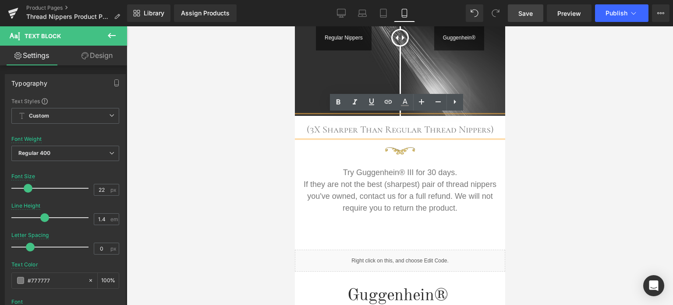
click at [381, 127] on p "(3X Sharper Than Regular Thread Nippers)" at bounding box center [400, 129] width 210 height 14
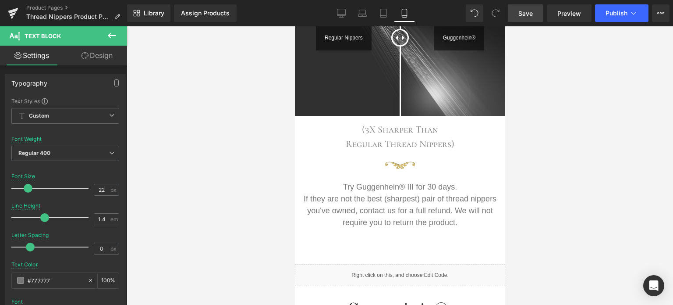
click at [581, 138] on div at bounding box center [400, 165] width 547 height 278
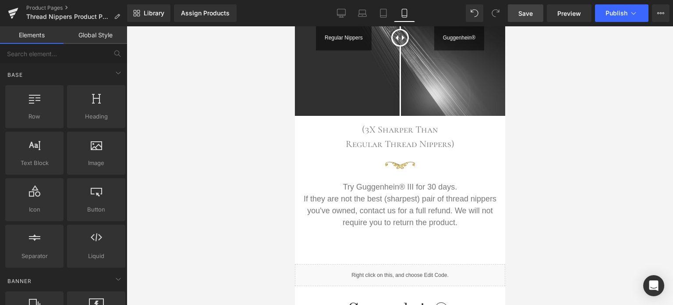
scroll to position [509, 0]
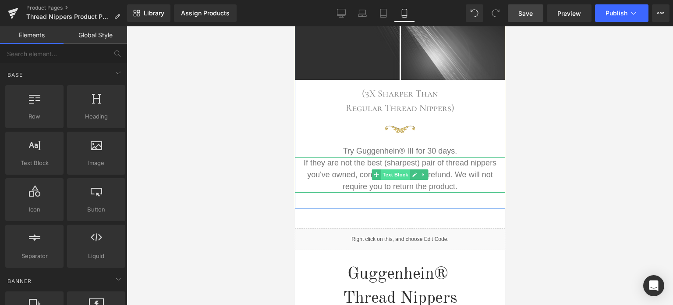
click at [399, 172] on span "Text Block" at bounding box center [395, 174] width 29 height 11
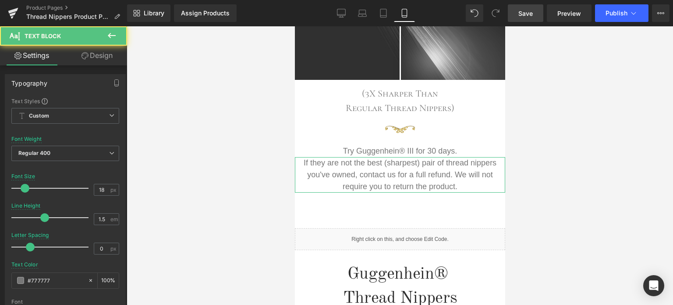
click at [93, 57] on link "Design" at bounding box center [97, 56] width 64 height 20
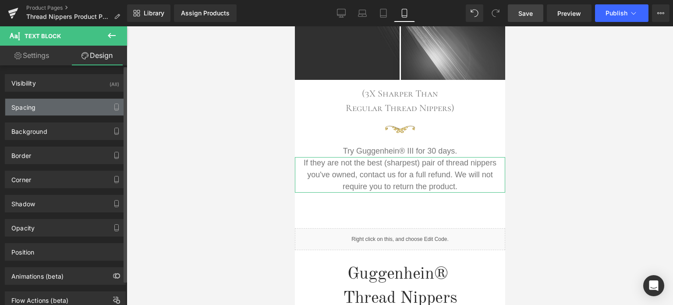
click at [66, 106] on div "Spacing" at bounding box center [65, 107] width 120 height 17
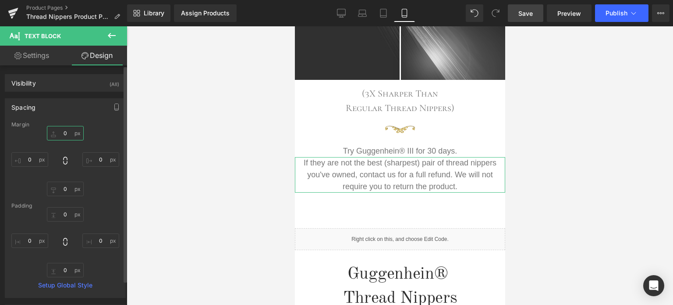
click at [68, 132] on input "0" at bounding box center [65, 133] width 37 height 14
type input "25"
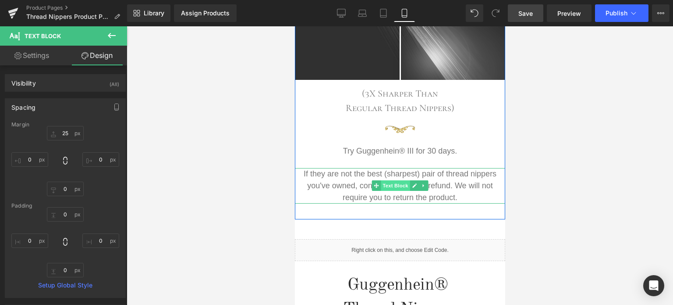
click at [391, 186] on span "Text Block" at bounding box center [395, 185] width 29 height 11
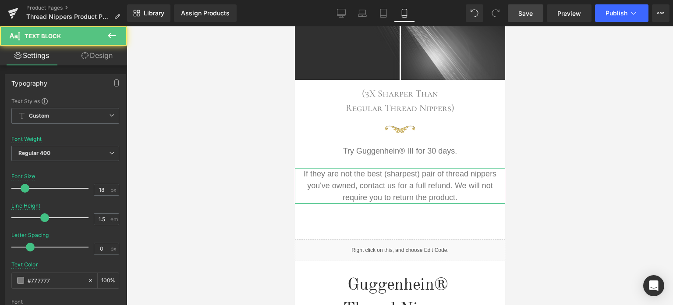
click at [100, 56] on link "Design" at bounding box center [97, 56] width 64 height 20
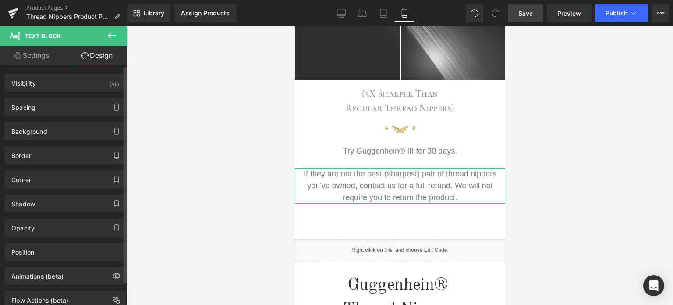
click at [64, 111] on div "Spacing" at bounding box center [65, 107] width 120 height 17
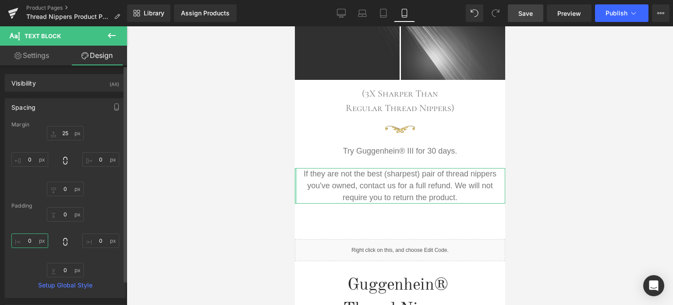
click at [32, 242] on input "0" at bounding box center [29, 240] width 37 height 14
type input "45"
click at [99, 239] on input "0" at bounding box center [100, 240] width 37 height 14
type input "45"
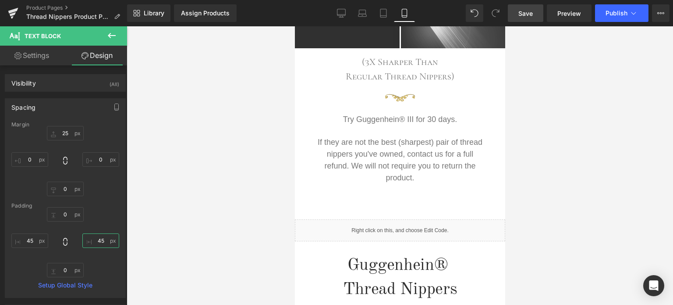
scroll to position [546, 0]
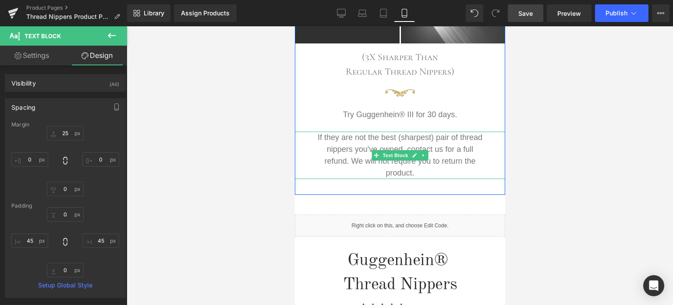
click at [349, 161] on p "If they are not the best (sharpest) pair of thread nippers you've owned, contac…" at bounding box center [399, 155] width 171 height 47
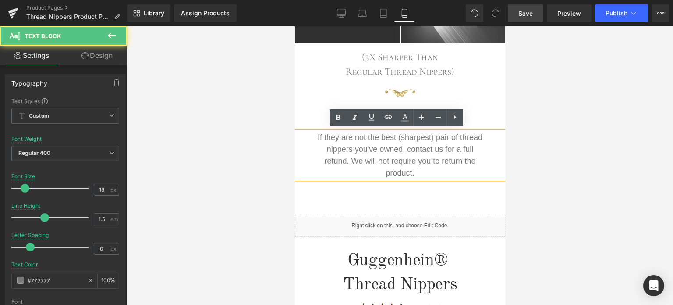
click at [348, 159] on p "If they are not the best (sharpest) pair of thread nippers you've owned, contac…" at bounding box center [399, 155] width 171 height 47
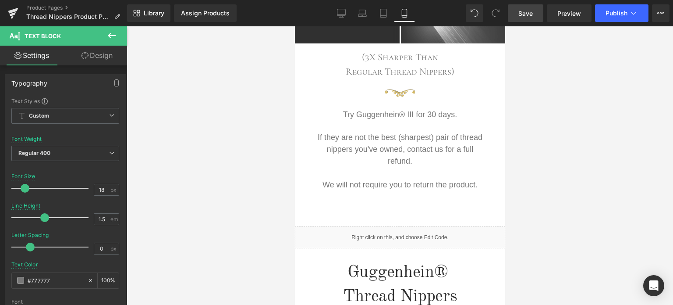
click at [621, 144] on div at bounding box center [400, 165] width 547 height 278
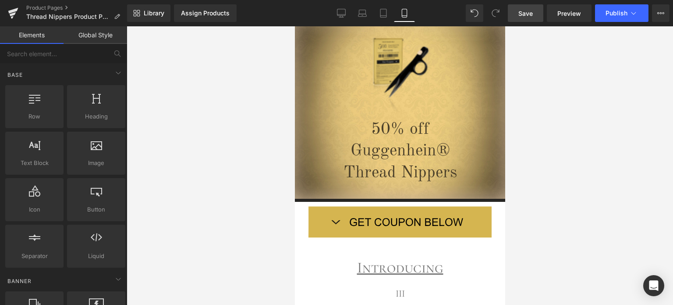
scroll to position [0, 0]
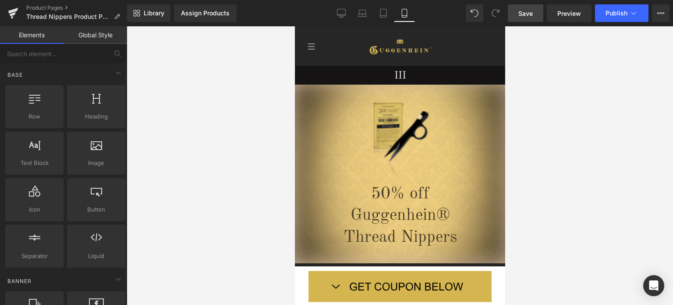
click at [524, 15] on span "Save" at bounding box center [526, 13] width 14 height 9
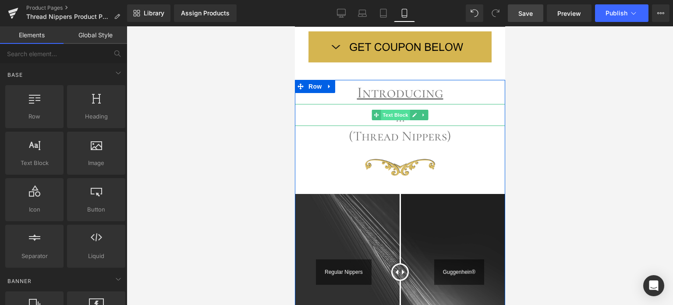
click at [395, 116] on span "Text Block" at bounding box center [395, 115] width 29 height 11
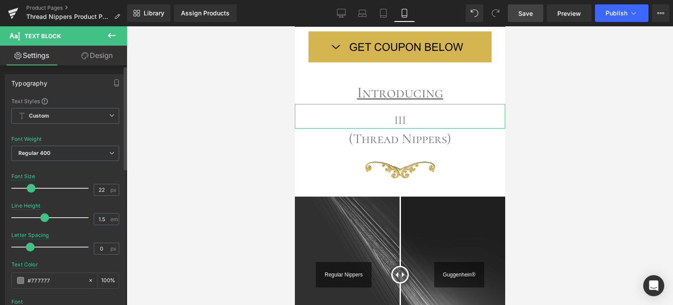
click at [32, 188] on span at bounding box center [31, 188] width 9 height 9
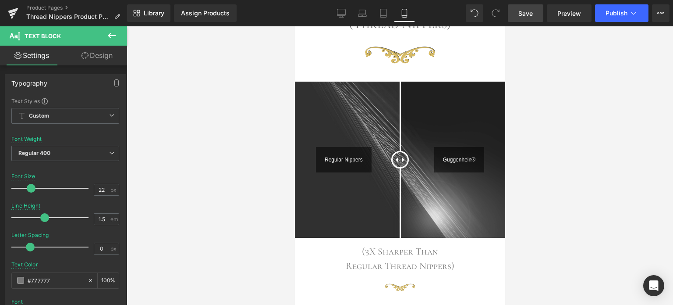
scroll to position [393, 0]
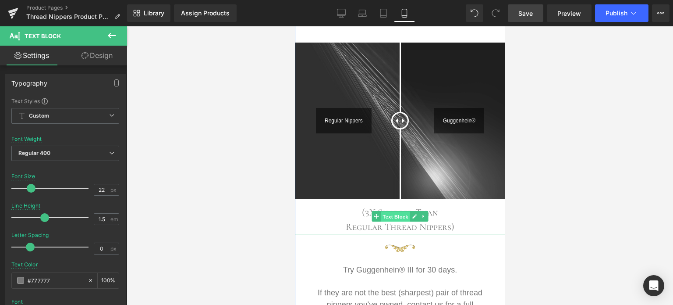
click at [393, 215] on span "Text Block" at bounding box center [395, 216] width 29 height 11
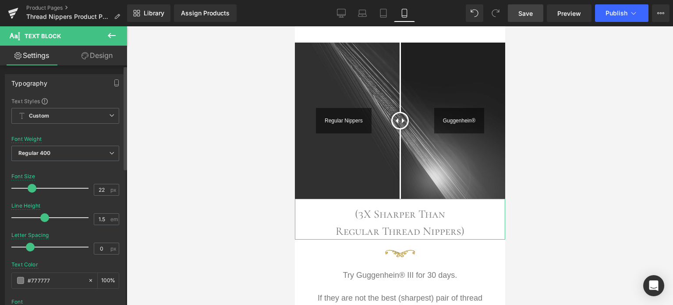
click at [34, 188] on span at bounding box center [32, 188] width 9 height 9
click at [528, 11] on span "Save" at bounding box center [526, 13] width 14 height 9
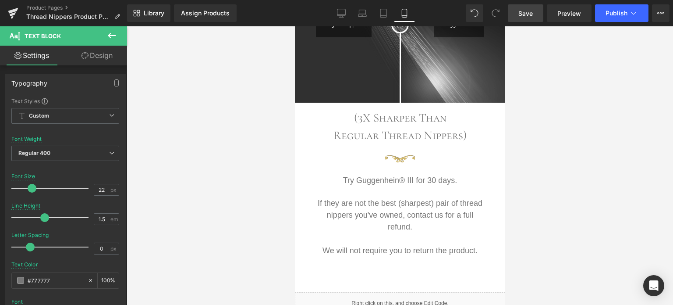
scroll to position [501, 0]
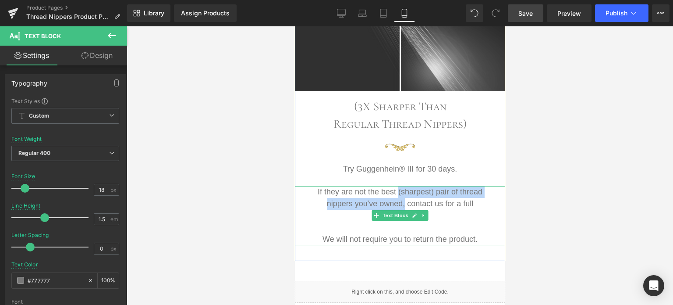
drag, startPoint x: 394, startPoint y: 192, endPoint x: 401, endPoint y: 206, distance: 15.1
click at [401, 206] on p "If they are not the best (sharpest) pair of thread nippers you've owned, contac…" at bounding box center [399, 204] width 171 height 36
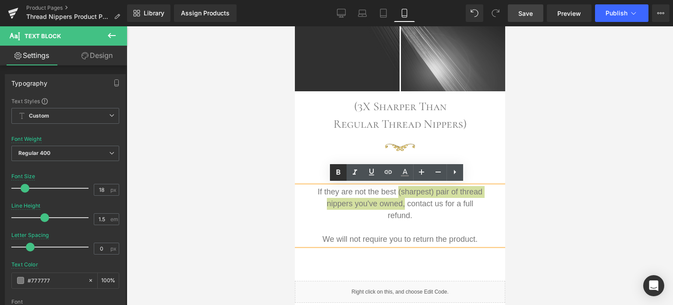
click at [342, 176] on icon at bounding box center [338, 172] width 11 height 11
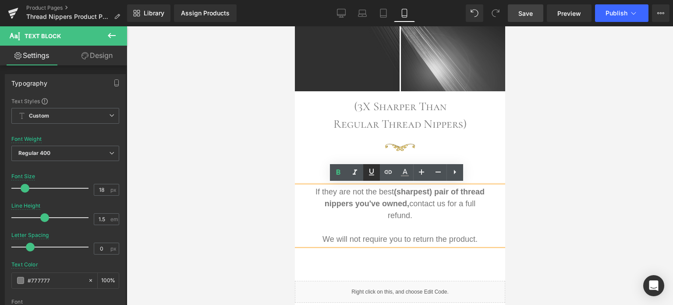
click at [369, 176] on icon at bounding box center [372, 172] width 11 height 11
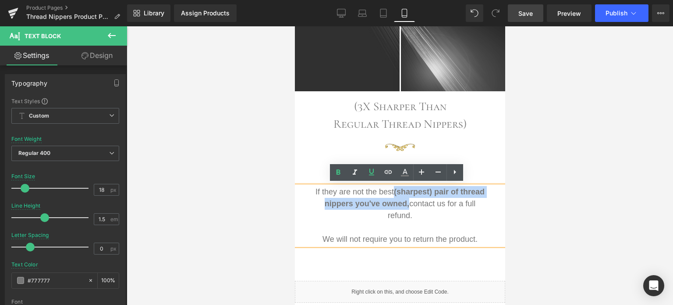
drag, startPoint x: 404, startPoint y: 191, endPoint x: 423, endPoint y: 203, distance: 22.3
click at [423, 203] on p "If they are not the best (sharpest) pair of thread nippers you've owned, contac…" at bounding box center [399, 204] width 171 height 36
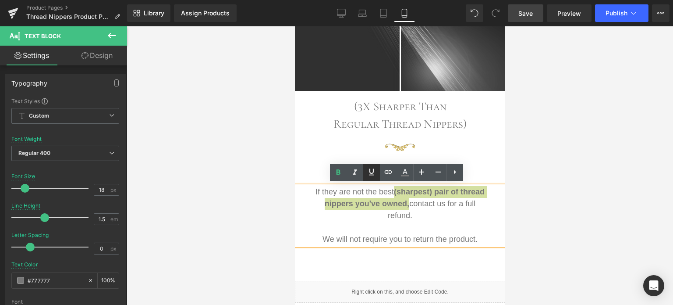
click at [372, 175] on icon at bounding box center [372, 172] width 11 height 11
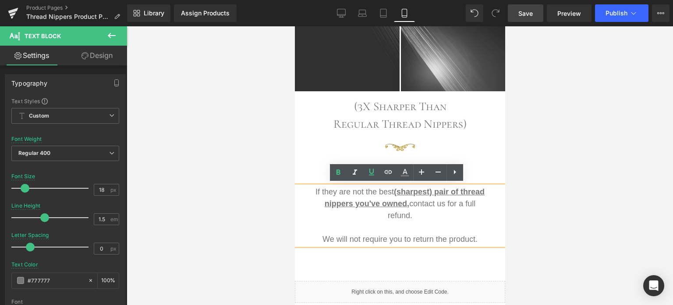
click at [554, 205] on div at bounding box center [400, 165] width 547 height 278
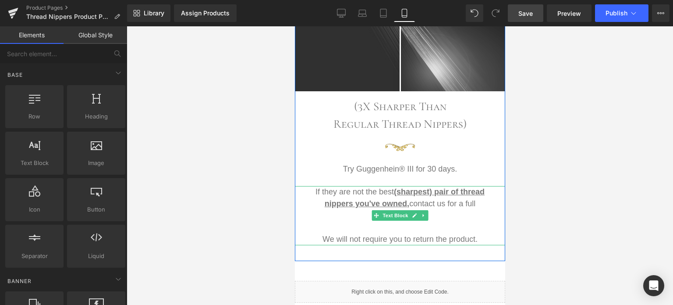
click at [480, 202] on p "If they are not the best (sharpest) pair of thread nippers you've owned, contac…" at bounding box center [399, 204] width 171 height 36
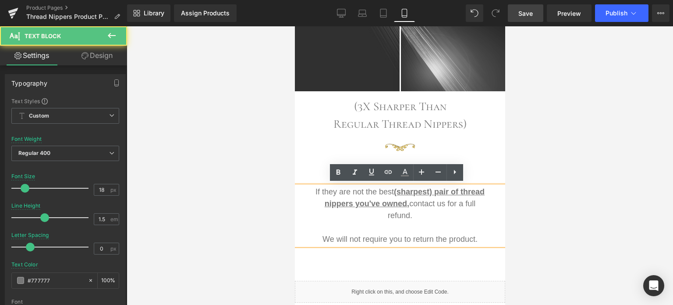
click at [554, 204] on div at bounding box center [400, 165] width 547 height 278
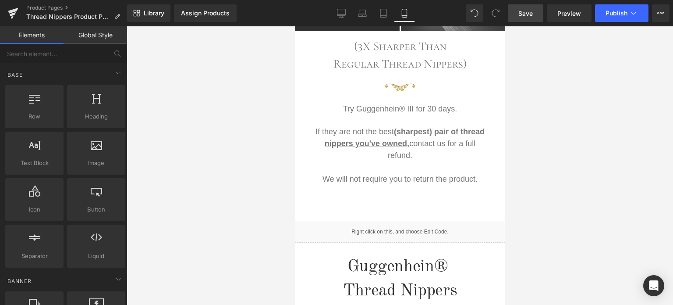
scroll to position [548, 0]
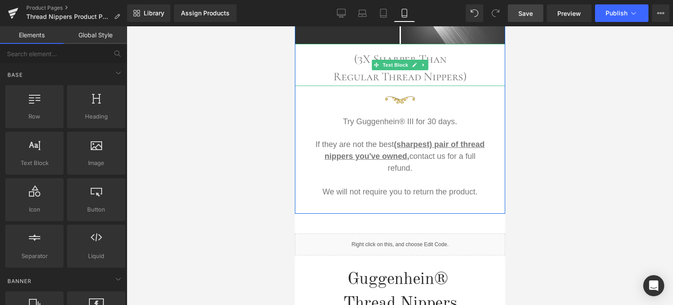
click at [416, 77] on p "Regular Thread Nippers)" at bounding box center [400, 77] width 210 height 18
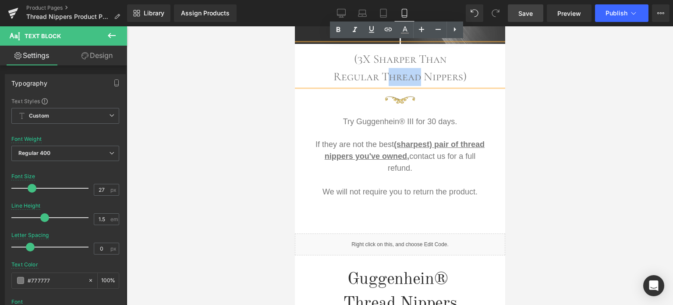
drag, startPoint x: 418, startPoint y: 76, endPoint x: 382, endPoint y: 79, distance: 35.6
click at [383, 79] on p "Regular Thread Nippers)" at bounding box center [400, 77] width 210 height 18
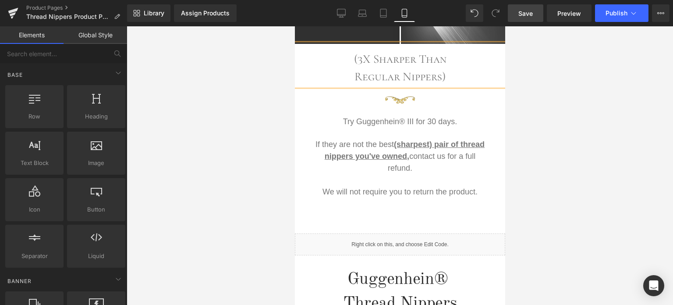
click at [578, 105] on div at bounding box center [400, 165] width 547 height 278
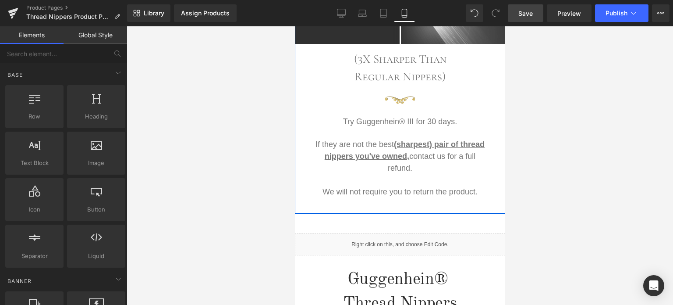
scroll to position [636, 0]
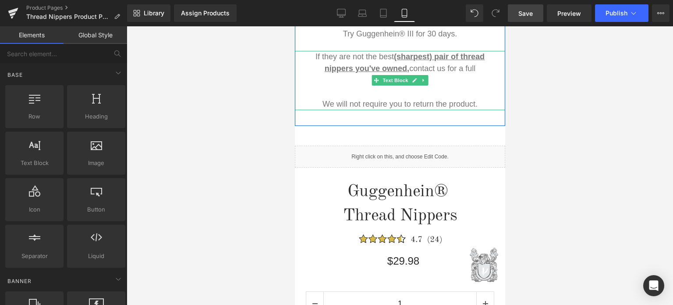
click at [382, 103] on p "We will not require you to return the product." at bounding box center [399, 104] width 171 height 12
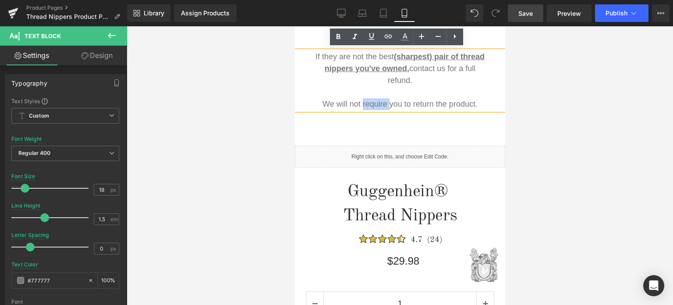
drag, startPoint x: 385, startPoint y: 102, endPoint x: 359, endPoint y: 103, distance: 25.9
click at [359, 103] on p "We will not require you to return the product." at bounding box center [399, 104] width 171 height 12
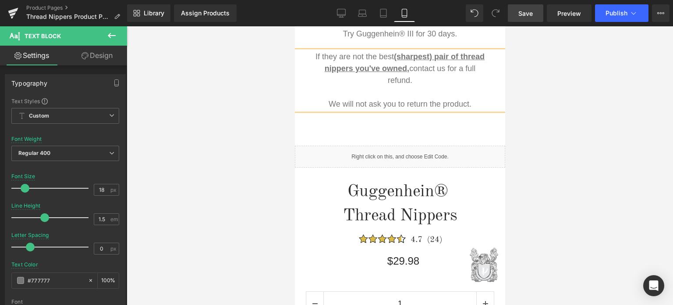
click at [593, 121] on div at bounding box center [400, 165] width 547 height 278
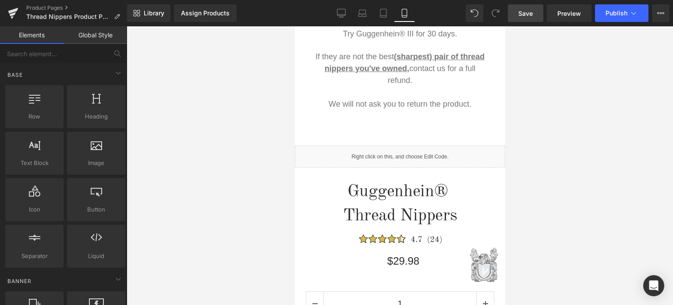
click at [530, 15] on span "Save" at bounding box center [526, 13] width 14 height 9
click at [569, 11] on span "Preview" at bounding box center [570, 13] width 24 height 9
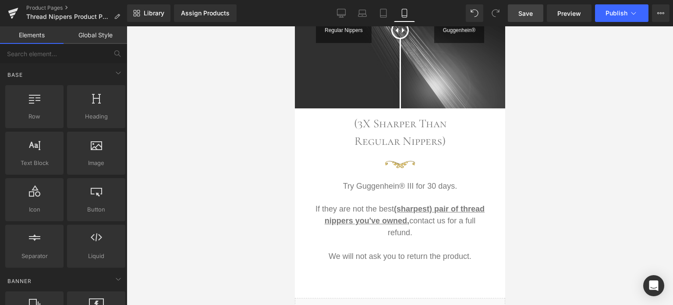
scroll to position [417, 0]
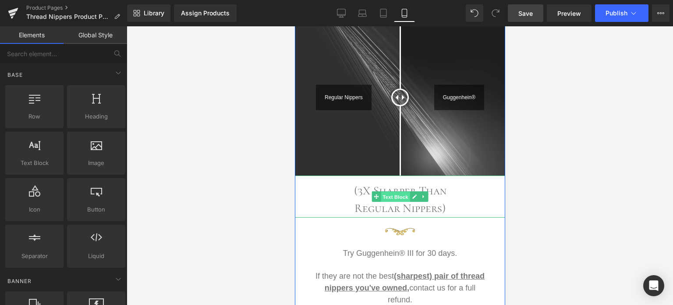
click at [392, 194] on span "Text Block" at bounding box center [395, 197] width 29 height 11
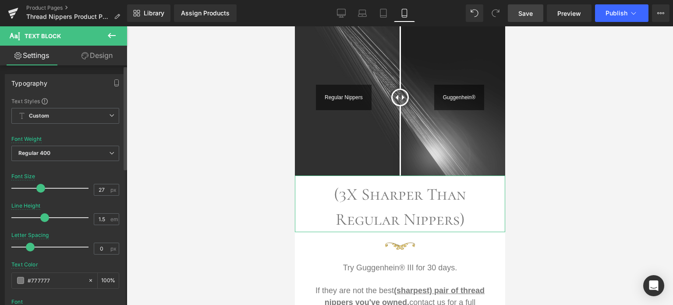
drag, startPoint x: 32, startPoint y: 189, endPoint x: 43, endPoint y: 189, distance: 10.5
click at [41, 189] on span at bounding box center [40, 188] width 9 height 9
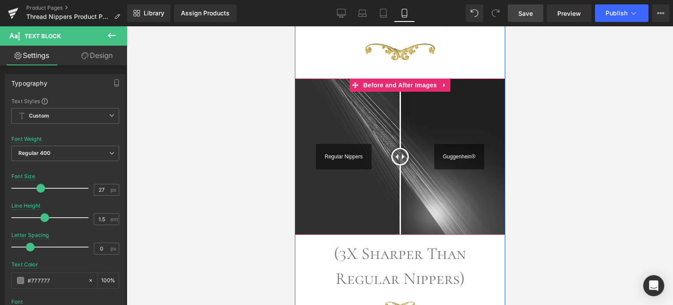
scroll to position [241, 0]
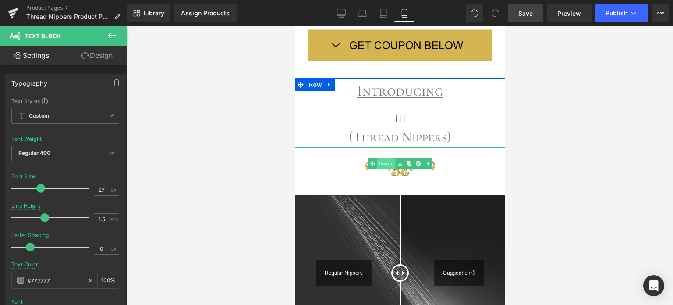
click at [381, 164] on link "Image" at bounding box center [381, 163] width 27 height 11
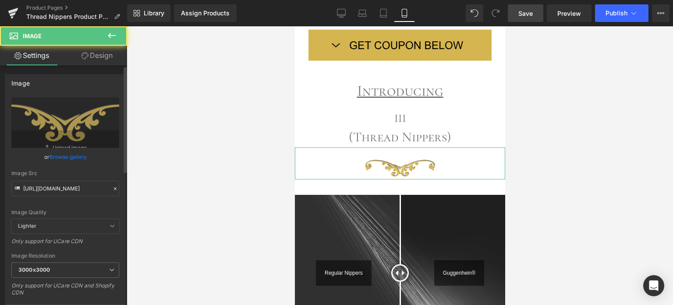
scroll to position [175, 0]
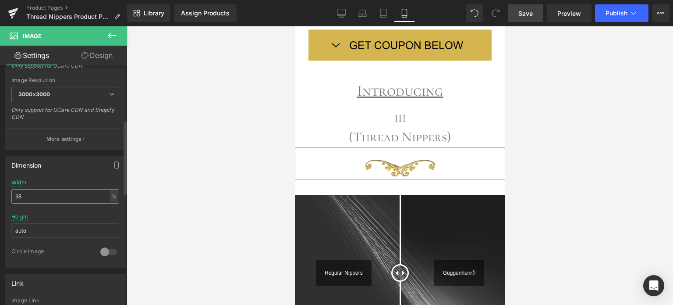
click at [14, 197] on input "35" at bounding box center [65, 196] width 108 height 14
type input "25"
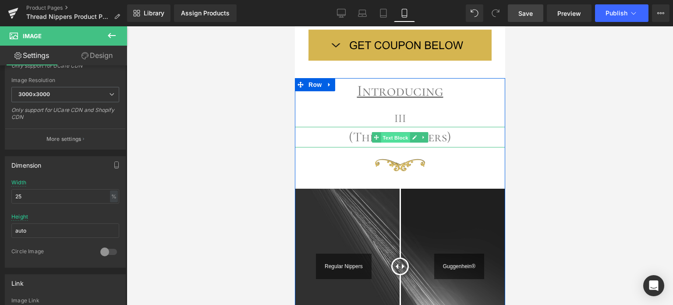
click at [395, 136] on span "Text Block" at bounding box center [395, 137] width 29 height 11
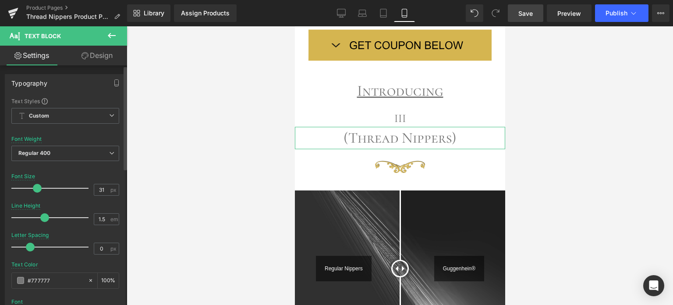
click at [35, 189] on span at bounding box center [37, 188] width 9 height 9
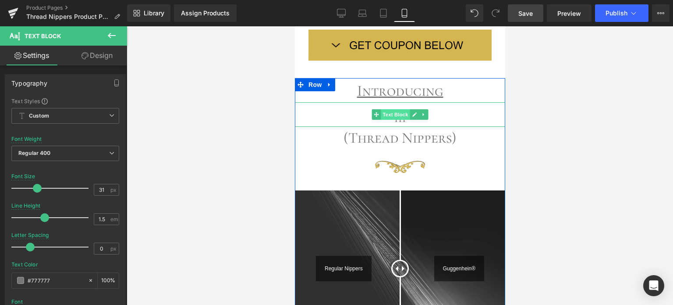
click at [396, 114] on span "Text Block" at bounding box center [395, 114] width 29 height 11
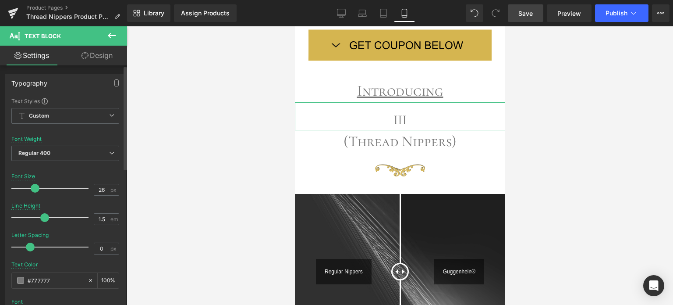
click at [35, 187] on span at bounding box center [35, 188] width 9 height 9
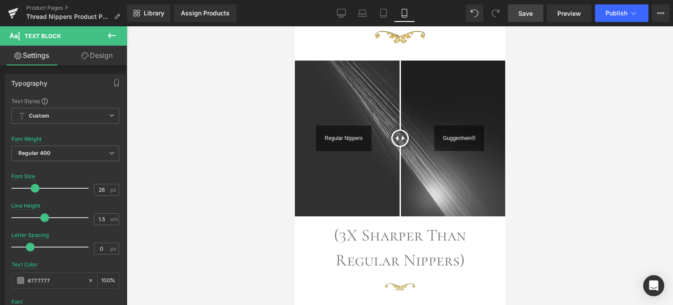
scroll to position [466, 0]
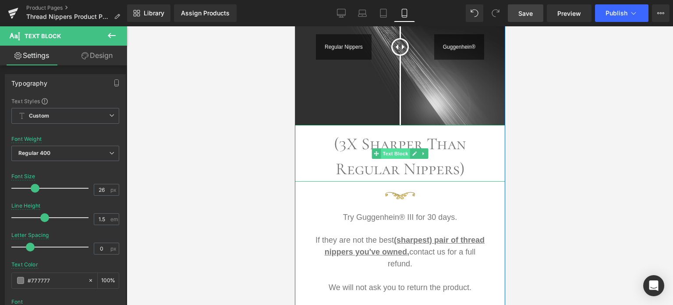
click at [392, 151] on span "Text Block" at bounding box center [395, 153] width 29 height 11
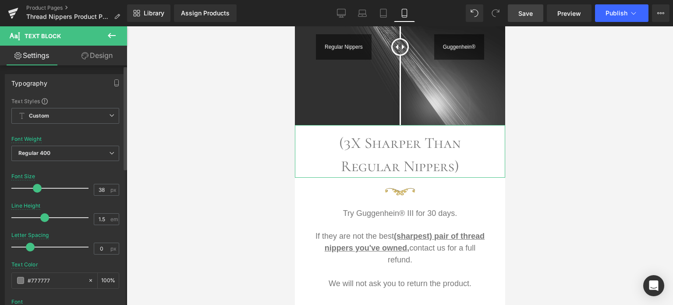
click at [35, 187] on span at bounding box center [37, 188] width 9 height 9
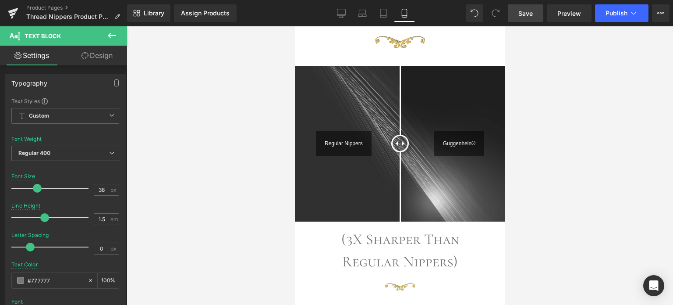
scroll to position [352, 0]
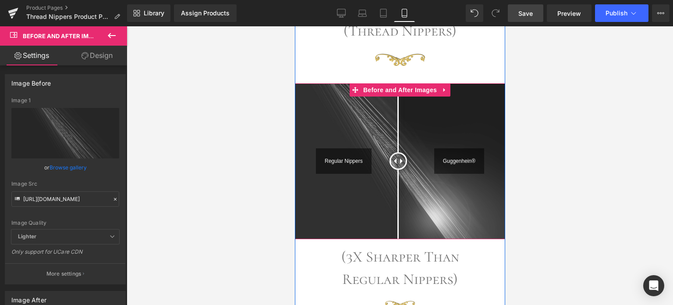
drag, startPoint x: 394, startPoint y: 157, endPoint x: 395, endPoint y: 175, distance: 17.6
click at [395, 170] on div at bounding box center [398, 161] width 18 height 18
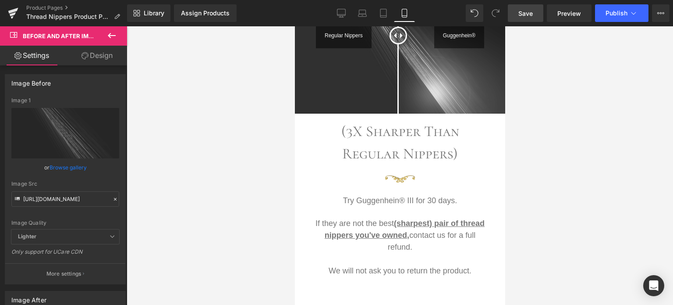
scroll to position [483, 0]
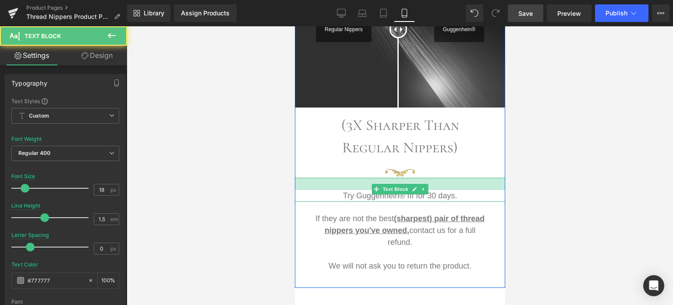
click at [458, 181] on div at bounding box center [400, 184] width 210 height 12
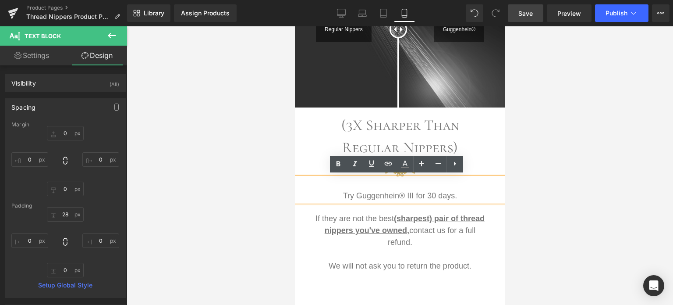
click at [634, 177] on div at bounding box center [400, 165] width 547 height 278
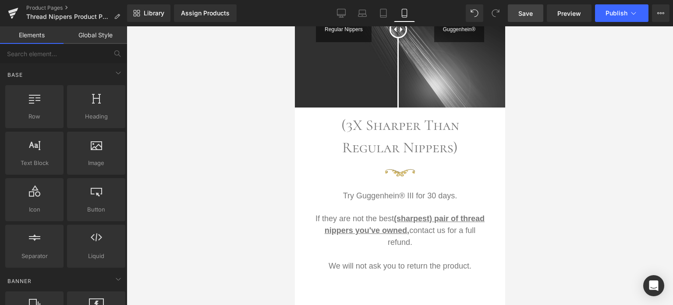
click at [527, 10] on span "Save" at bounding box center [526, 13] width 14 height 9
click at [525, 13] on span "Save" at bounding box center [526, 13] width 14 height 9
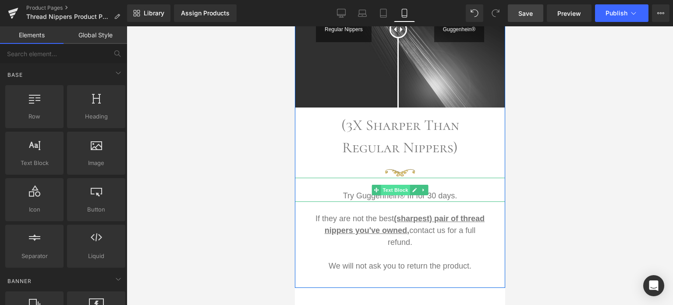
click at [395, 188] on span "Text Block" at bounding box center [395, 190] width 29 height 11
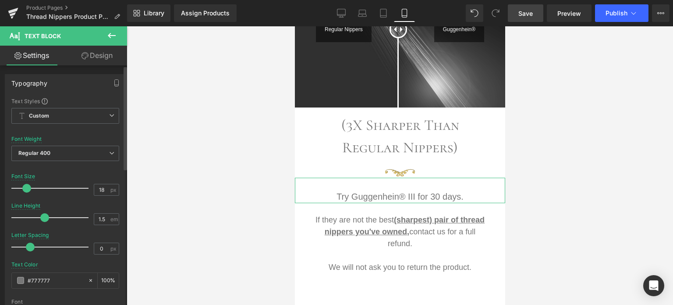
click at [28, 185] on span at bounding box center [26, 188] width 9 height 9
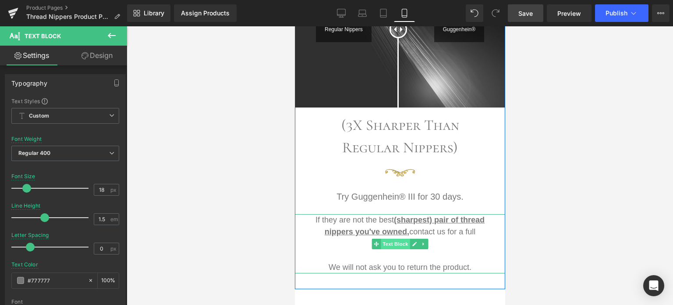
click at [391, 243] on span "Text Block" at bounding box center [395, 244] width 29 height 11
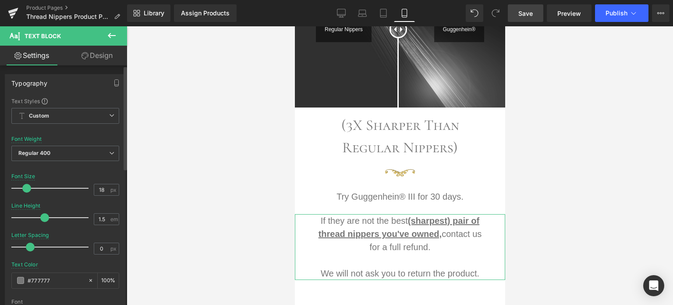
click at [22, 186] on span at bounding box center [26, 188] width 9 height 9
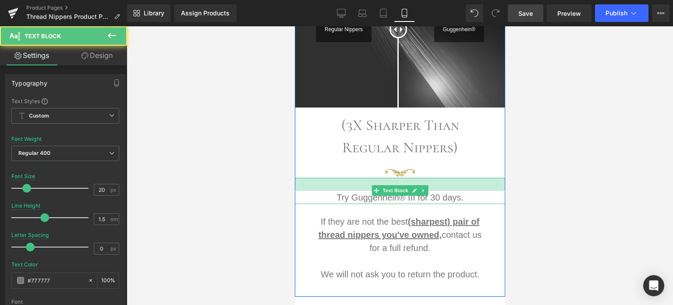
click at [436, 180] on div at bounding box center [400, 184] width 210 height 13
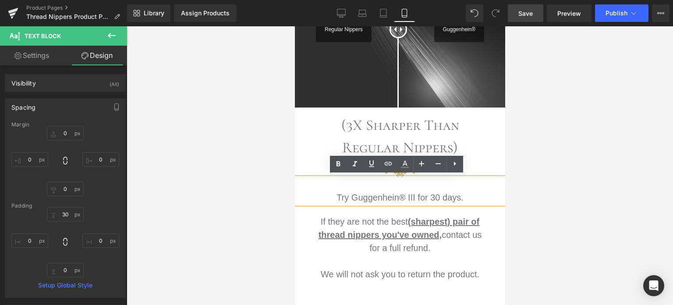
click at [619, 159] on div at bounding box center [400, 165] width 547 height 278
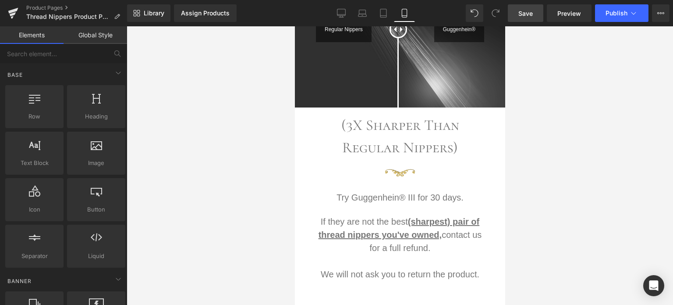
click at [527, 15] on span "Save" at bounding box center [526, 13] width 14 height 9
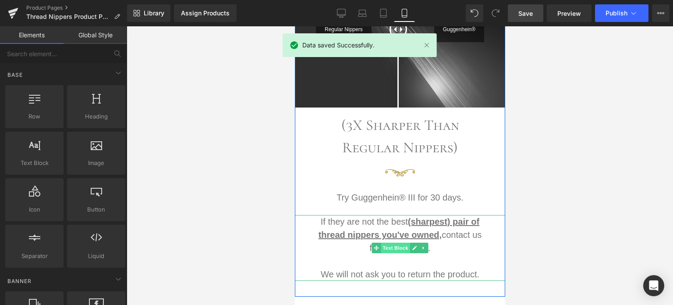
click at [392, 244] on span "Text Block" at bounding box center [395, 247] width 29 height 11
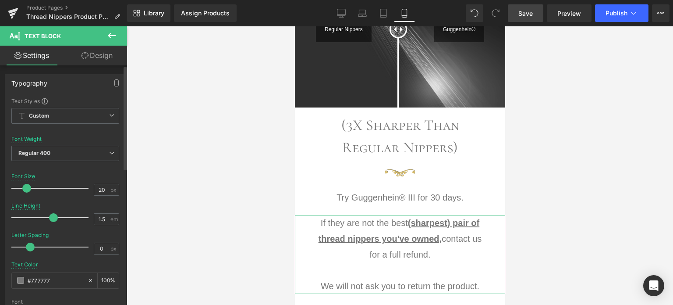
drag, startPoint x: 44, startPoint y: 218, endPoint x: 52, endPoint y: 218, distance: 7.5
click at [52, 218] on span at bounding box center [53, 217] width 9 height 9
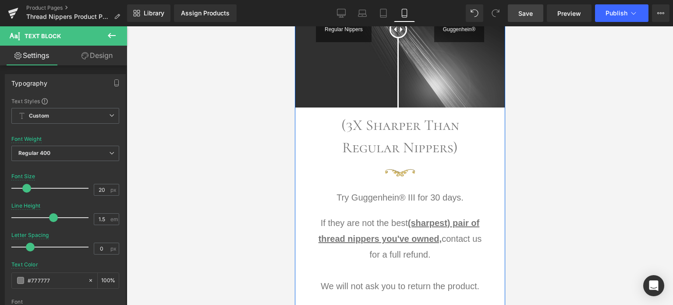
scroll to position [615, 0]
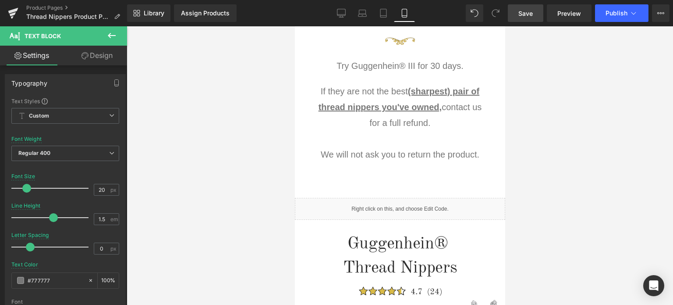
click at [527, 12] on span "Save" at bounding box center [526, 13] width 14 height 9
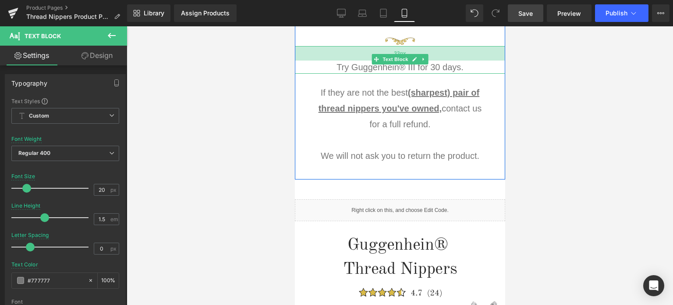
click at [433, 50] on div "33px" at bounding box center [400, 53] width 210 height 14
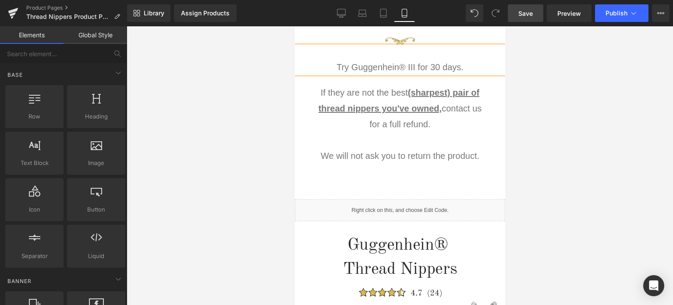
click at [573, 103] on div at bounding box center [400, 165] width 547 height 278
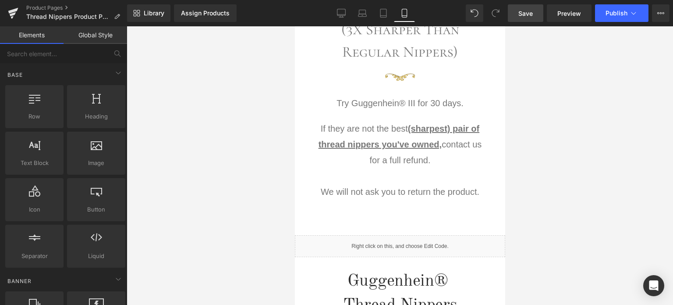
scroll to position [571, 0]
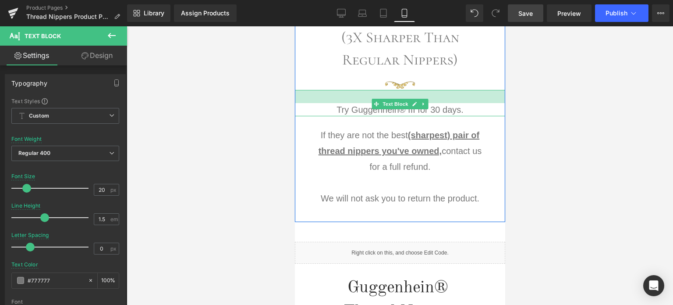
drag, startPoint x: 452, startPoint y: 96, endPoint x: 836, endPoint y: 137, distance: 385.9
click at [453, 94] on div at bounding box center [400, 96] width 210 height 13
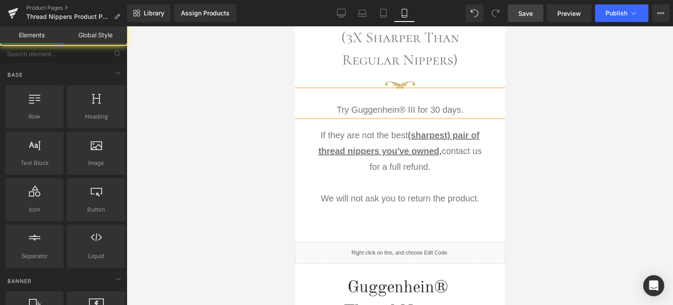
drag, startPoint x: 617, startPoint y: 115, endPoint x: 520, endPoint y: 99, distance: 99.2
click at [616, 115] on div at bounding box center [400, 165] width 547 height 278
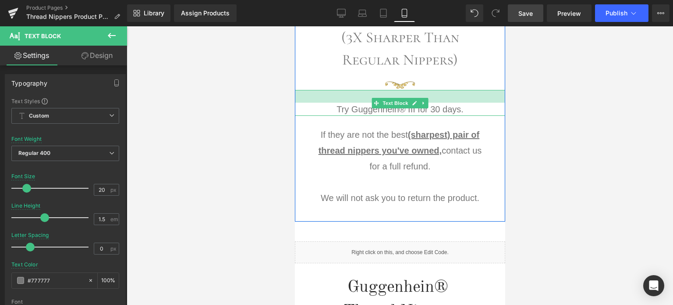
drag, startPoint x: 452, startPoint y: 91, endPoint x: 486, endPoint y: 100, distance: 34.5
click at [456, 90] on div at bounding box center [400, 96] width 210 height 13
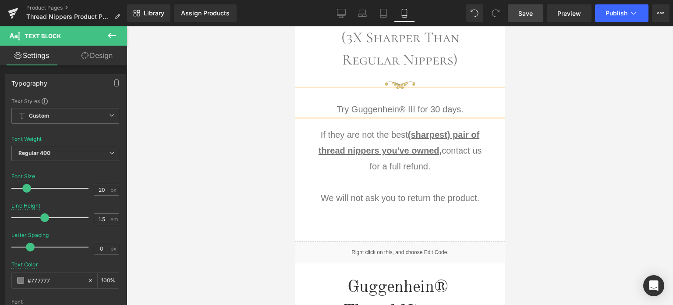
click at [626, 128] on div at bounding box center [400, 165] width 547 height 278
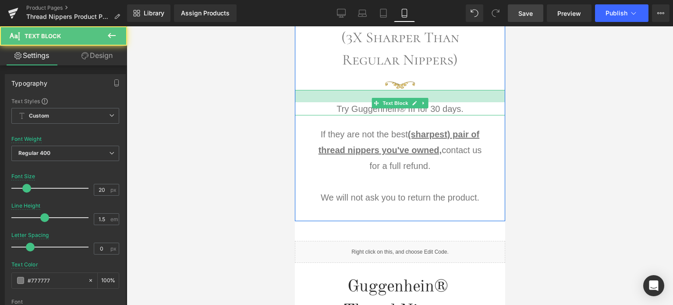
click at [449, 93] on div at bounding box center [400, 96] width 210 height 12
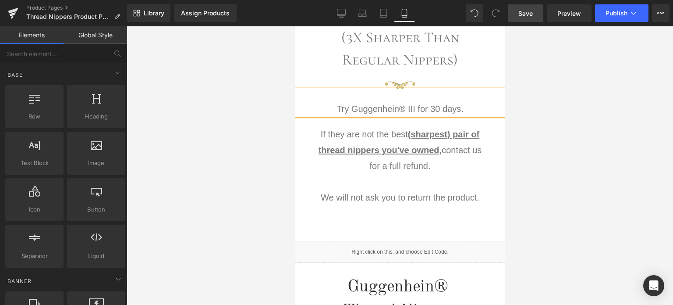
click at [655, 113] on div at bounding box center [400, 165] width 547 height 278
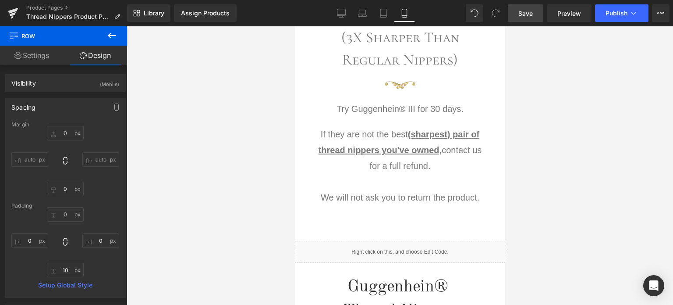
click at [527, 14] on span "Save" at bounding box center [526, 13] width 14 height 9
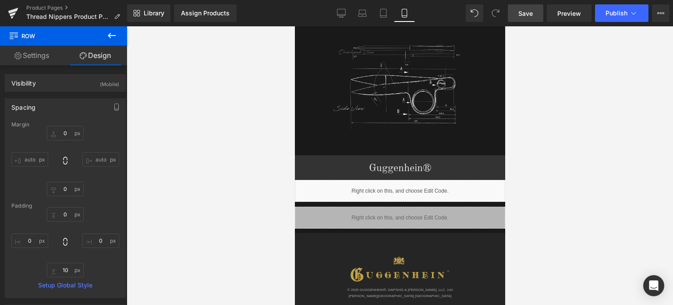
scroll to position [1631, 0]
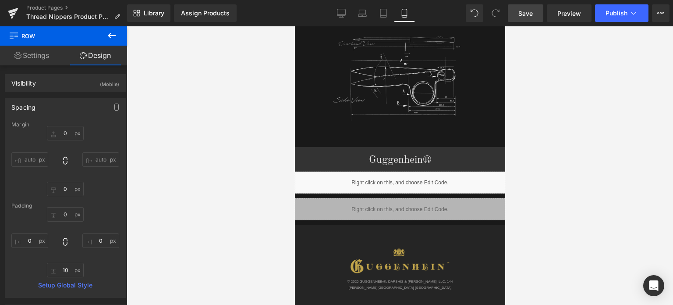
click at [114, 33] on icon at bounding box center [112, 35] width 11 height 11
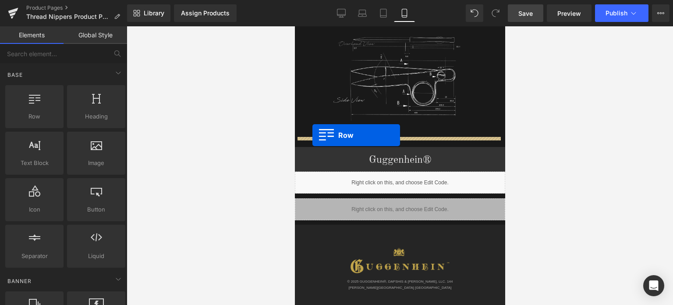
drag, startPoint x: 332, startPoint y: 135, endPoint x: 312, endPoint y: 135, distance: 20.2
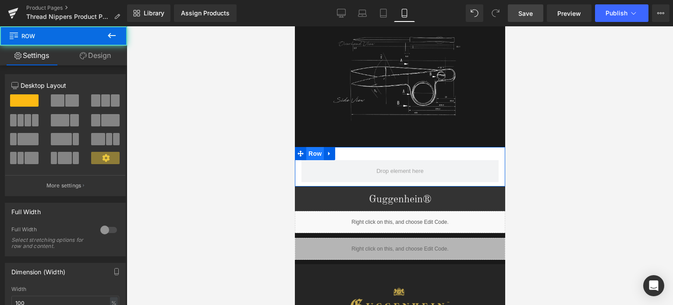
click at [313, 147] on span "Row" at bounding box center [315, 153] width 18 height 13
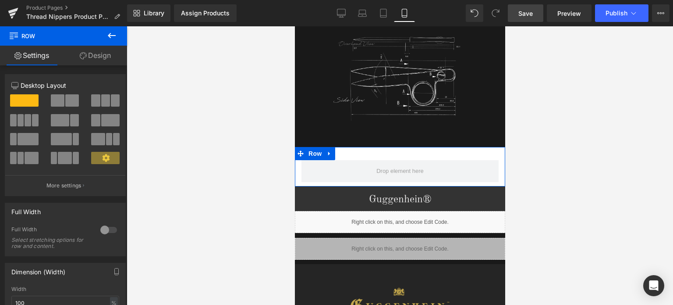
click at [100, 57] on link "Design" at bounding box center [96, 56] width 64 height 20
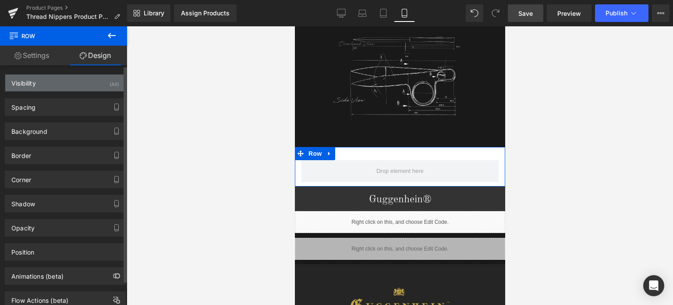
click at [81, 84] on div "Visibility (All)" at bounding box center [65, 83] width 120 height 17
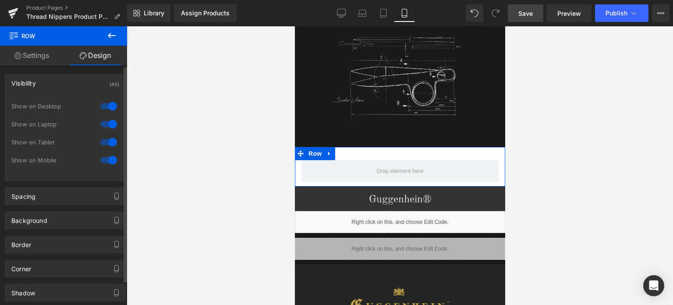
click at [109, 109] on div at bounding box center [108, 106] width 21 height 14
click at [108, 126] on div at bounding box center [108, 124] width 21 height 14
click at [110, 139] on div at bounding box center [108, 142] width 21 height 14
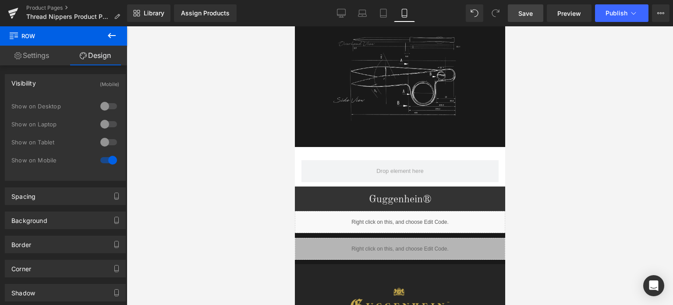
click at [114, 39] on icon at bounding box center [112, 35] width 11 height 11
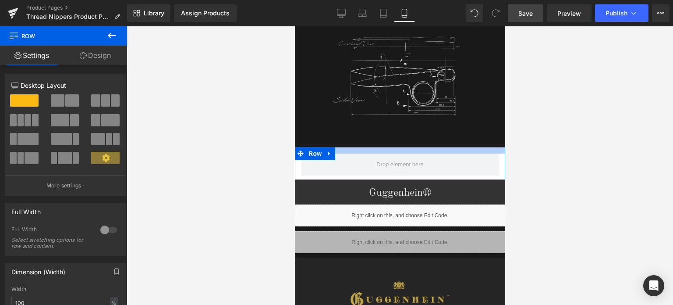
drag, startPoint x: 437, startPoint y: 140, endPoint x: 438, endPoint y: 130, distance: 9.7
